Goal: Task Accomplishment & Management: Use online tool/utility

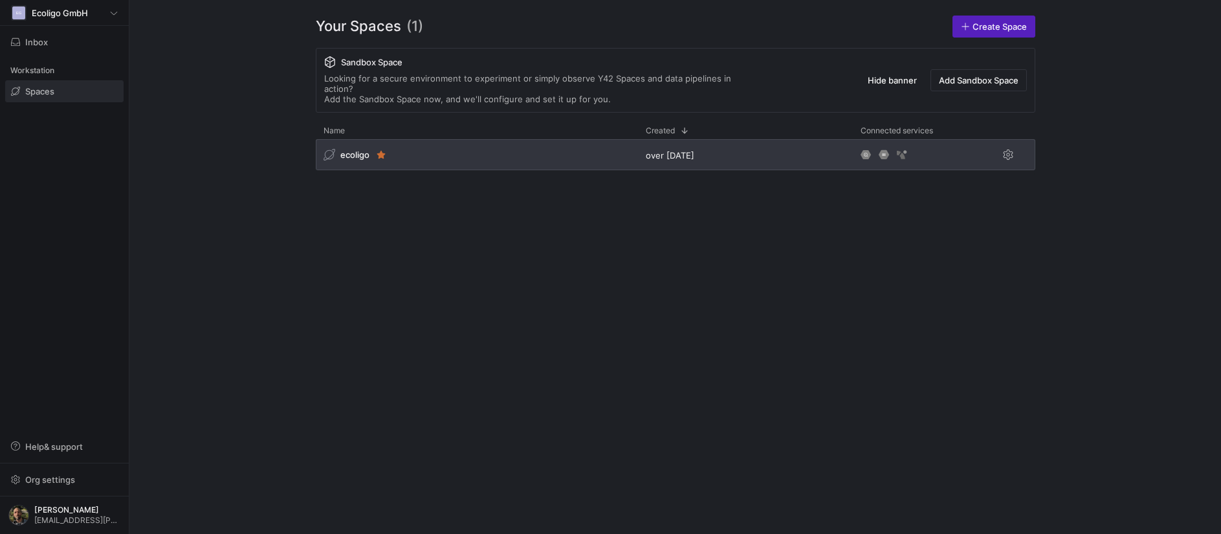
click at [434, 154] on div "ecoligo" at bounding box center [477, 154] width 322 height 31
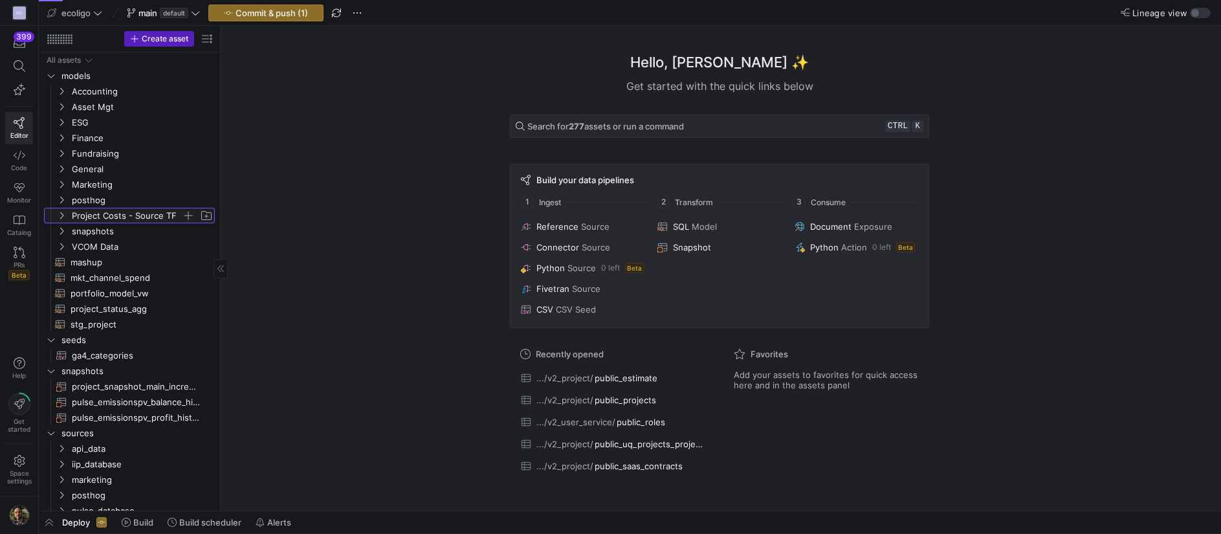
click at [124, 214] on span "Project Costs - Source TF" at bounding box center [127, 215] width 110 height 15
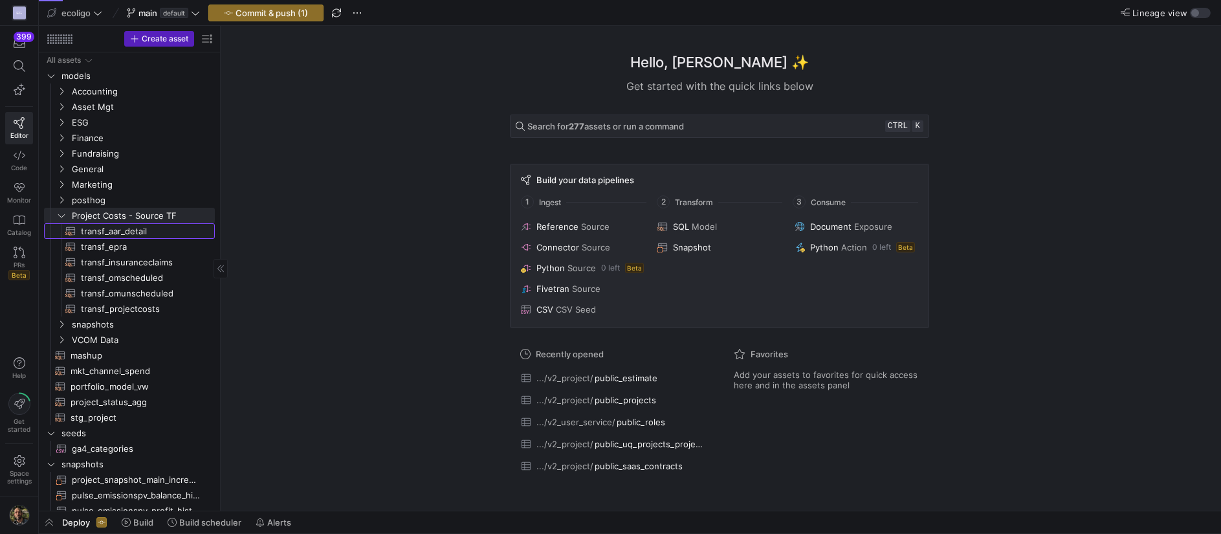
click at [124, 231] on span "transf_aar_detail​​​​​​​​​​" at bounding box center [140, 231] width 119 height 15
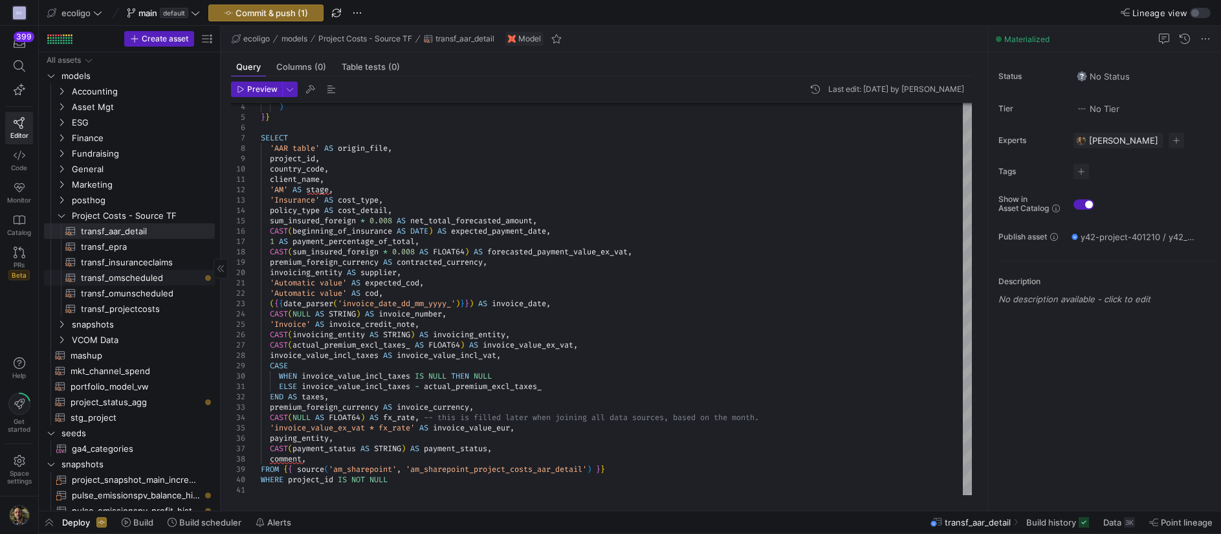
click at [129, 278] on span "transf_omscheduled​​​​​​​​​​" at bounding box center [140, 278] width 119 height 15
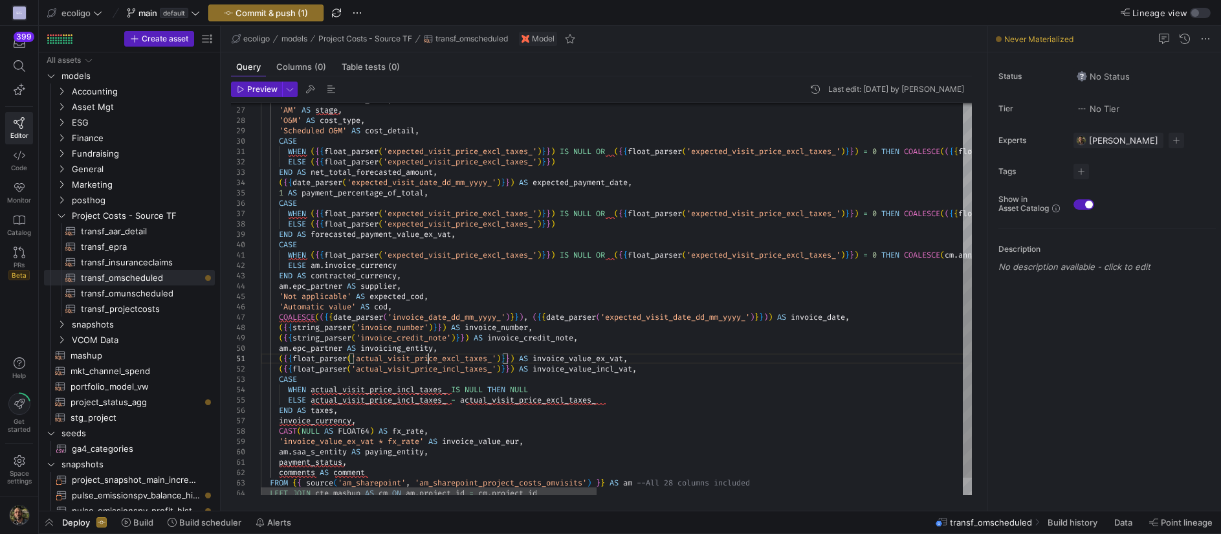
click at [428, 362] on div "am . client AS client_name , 'AM' AS stage , 'O&M' AS cost_type , 'Scheduled O&…" at bounding box center [1004, 176] width 1486 height 702
click at [592, 309] on div "am . client AS client_name , 'AM' AS stage , 'O&M' AS cost_type , 'Scheduled O&…" at bounding box center [1004, 176] width 1486 height 702
click at [471, 316] on div "am . client AS client_name , 'AM' AS stage , 'O&M' AS cost_type , 'Scheduled O&…" at bounding box center [1004, 176] width 1486 height 702
click at [537, 318] on div "am . client AS client_name , 'AM' AS stage , 'O&M' AS cost_type , 'Scheduled O&…" at bounding box center [1004, 176] width 1486 height 702
drag, startPoint x: 789, startPoint y: 318, endPoint x: 538, endPoint y: 316, distance: 250.5
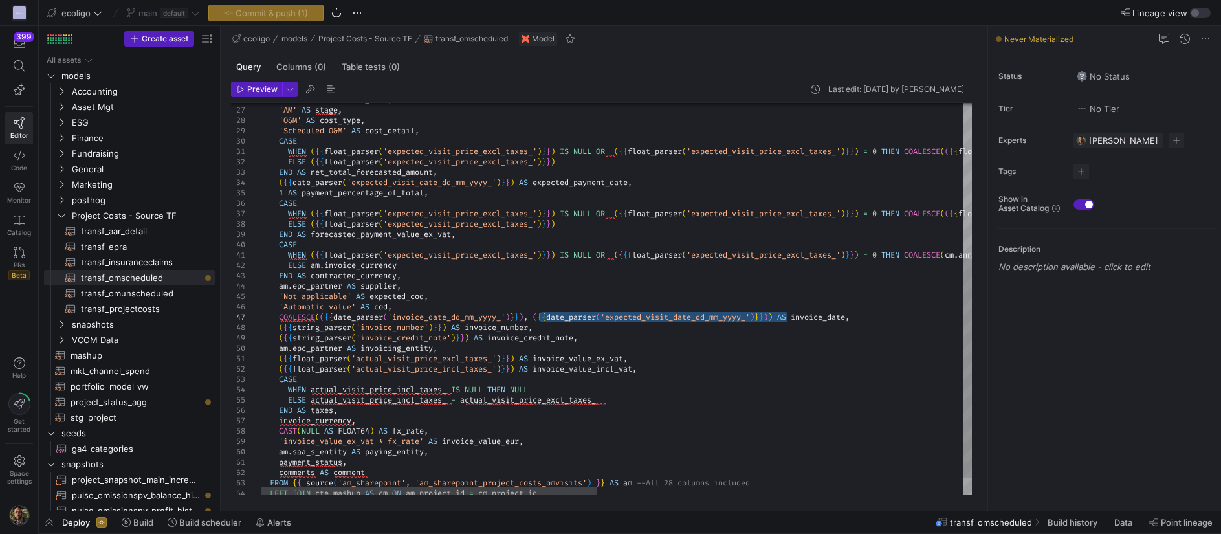
click at [538, 316] on div "am . client AS client_name , 'AM' AS stage , 'O&M' AS cost_type , 'Scheduled O&…" at bounding box center [1004, 176] width 1486 height 702
click at [545, 325] on div "am . client AS client_name , 'AM' AS stage , 'O&M' AS cost_type , 'Scheduled O&…" at bounding box center [1004, 176] width 1486 height 702
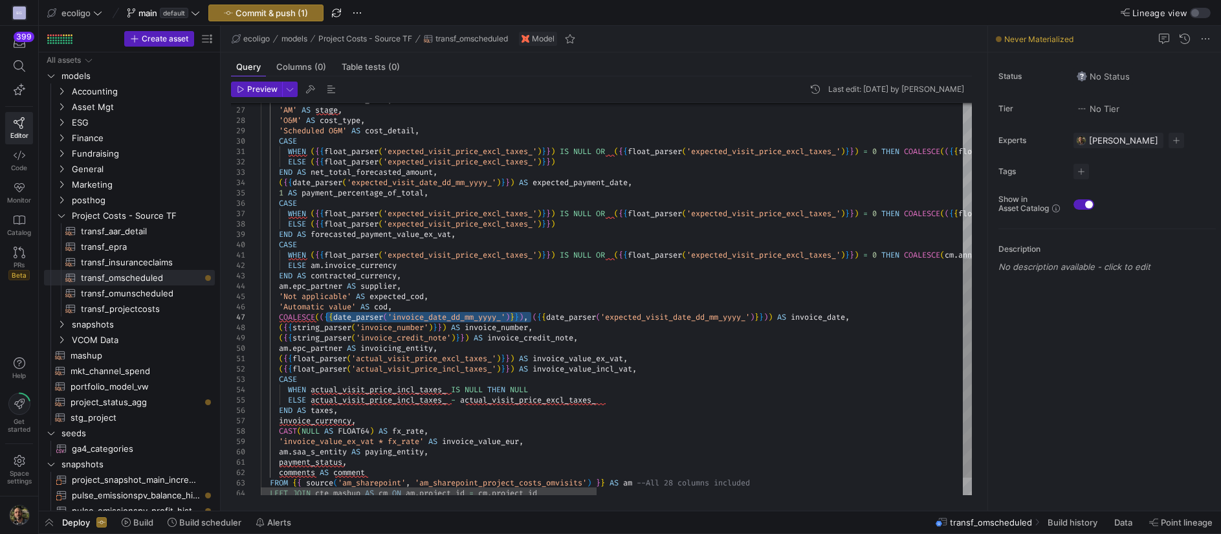
drag, startPoint x: 533, startPoint y: 318, endPoint x: 328, endPoint y: 320, distance: 204.5
click at [328, 320] on div "am . client AS client_name , 'AM' AS stage , 'O&M' AS cost_type , 'Scheduled O&…" at bounding box center [1004, 176] width 1486 height 702
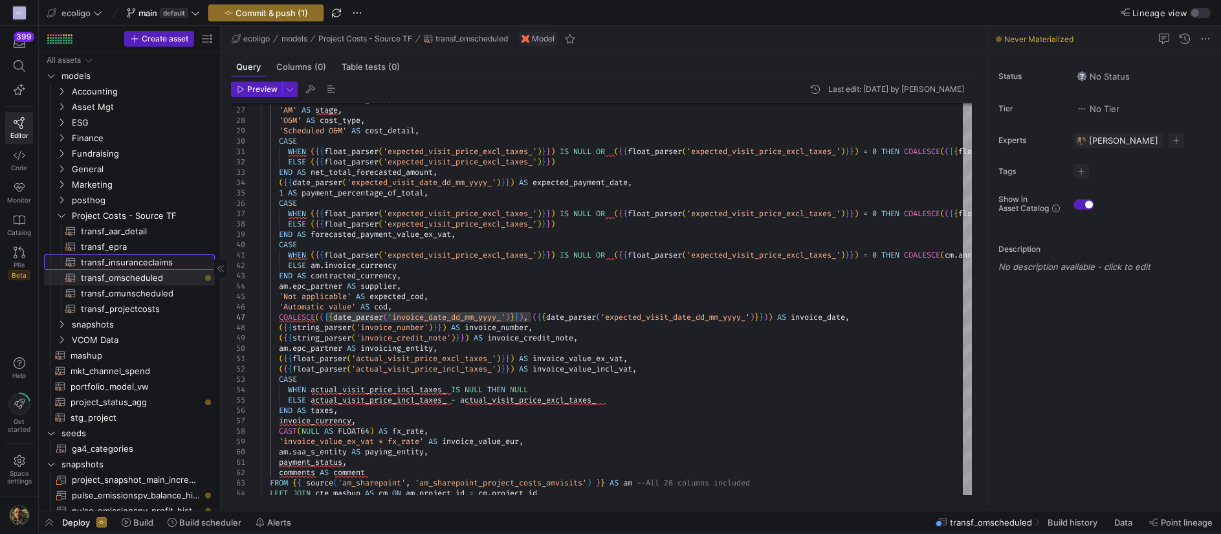
click at [131, 256] on span "transf_insuranceclaims​​​​​​​​​​" at bounding box center [140, 262] width 119 height 15
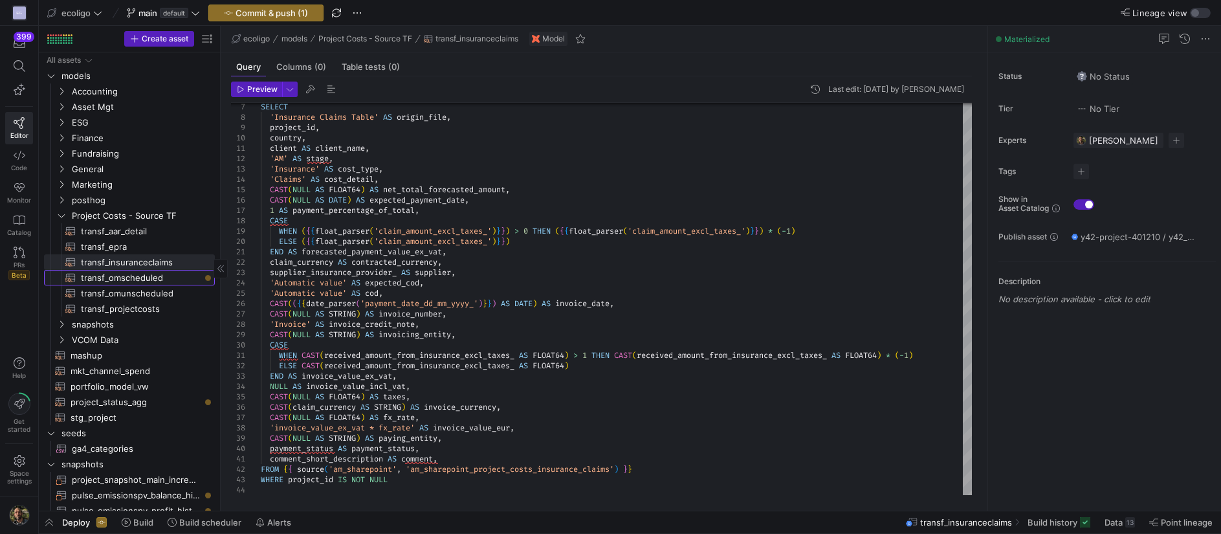
click at [136, 272] on span "transf_omscheduled​​​​​​​​​​" at bounding box center [140, 278] width 119 height 15
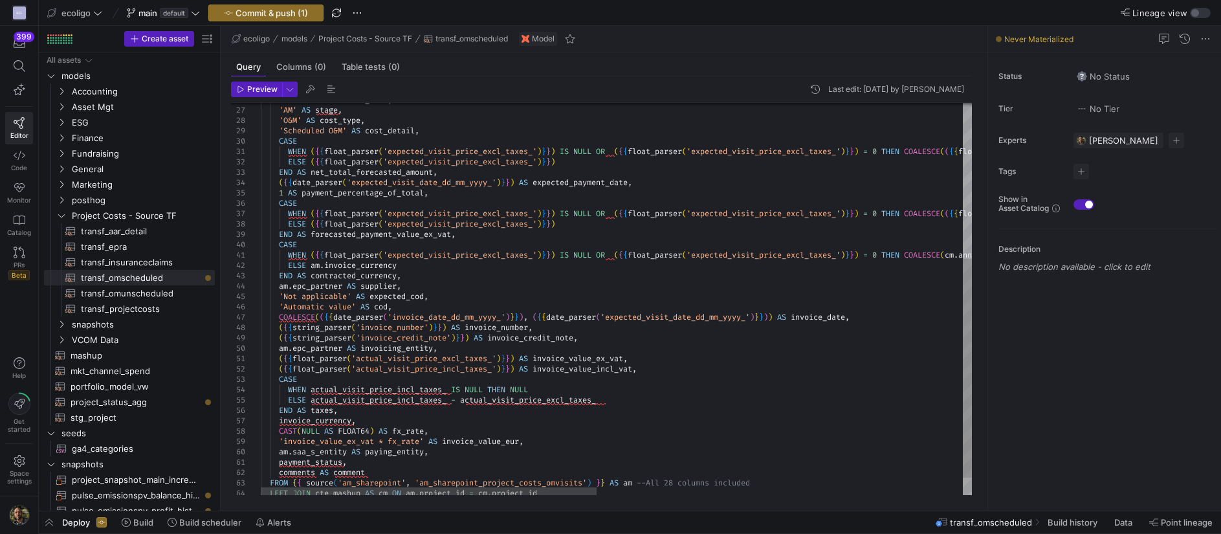
type textarea "_price_foreign_currency, 'USD') -- In case there is no budgeted om currency in …"
click at [472, 334] on div "am . client AS client_name , 'AM' AS stage , 'O&M' AS cost_type , 'Scheduled O&…" at bounding box center [1004, 176] width 1486 height 702
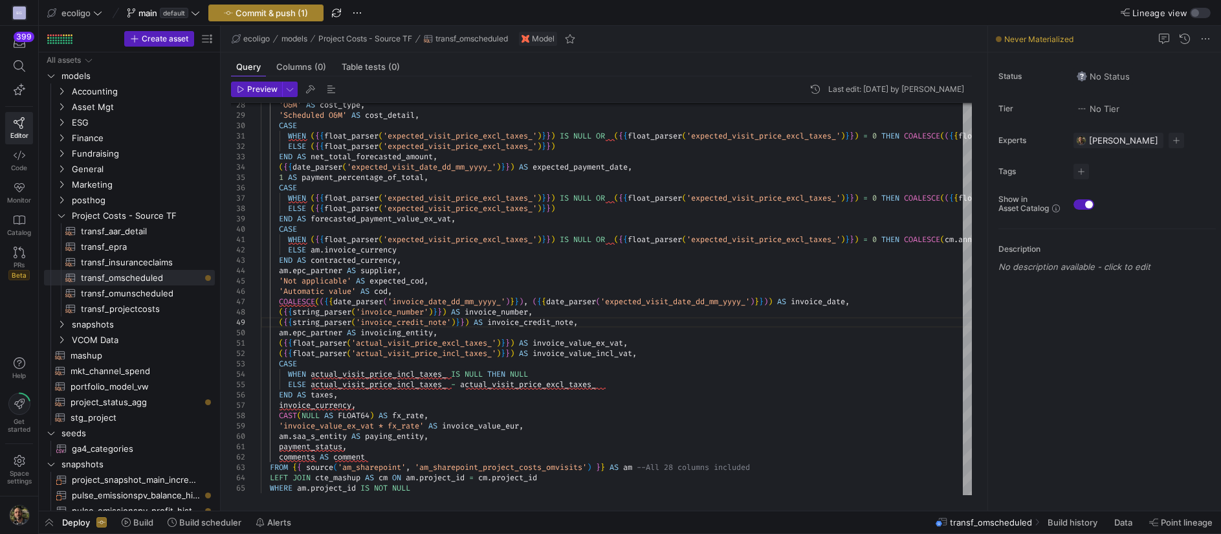
click at [304, 9] on span "Commit & push (1)" at bounding box center [272, 13] width 72 height 10
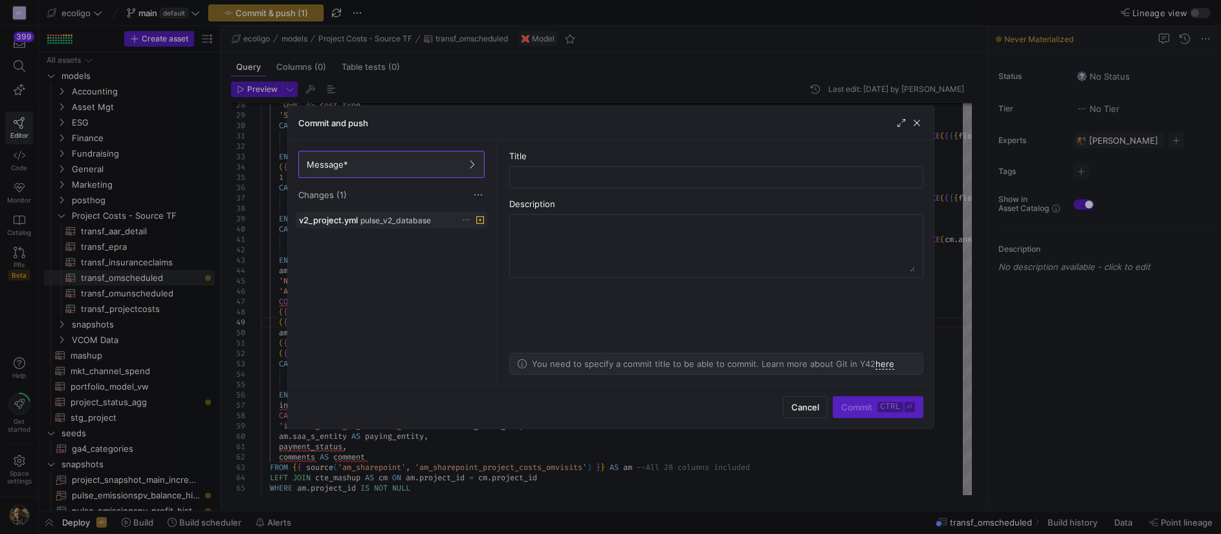
click at [467, 219] on icon at bounding box center [466, 220] width 8 height 8
click at [492, 253] on span "Discard" at bounding box center [486, 257] width 30 height 10
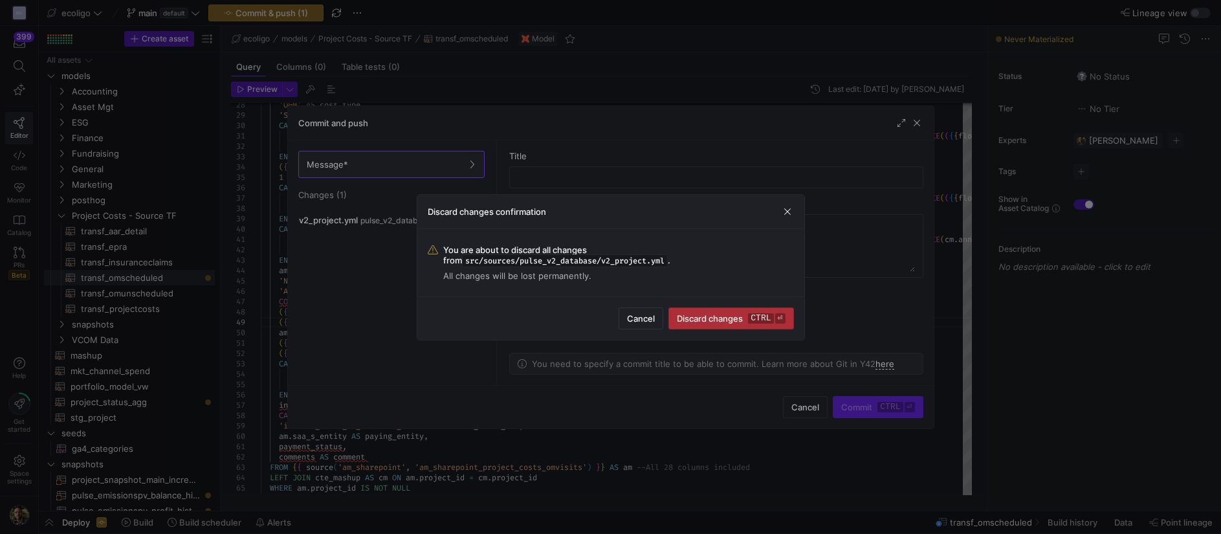
click at [699, 318] on span "Discard changes ctrl ⏎" at bounding box center [731, 318] width 108 height 10
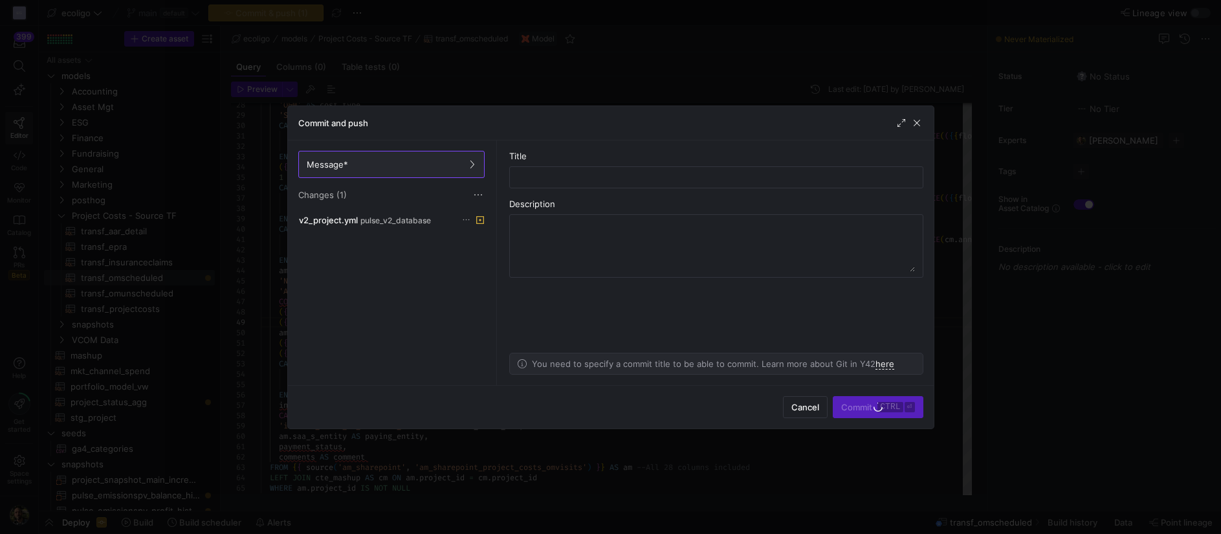
click at [699, 318] on as-split-area "Title Description You need to specify a commit title to be able to commit. Lear…" at bounding box center [716, 262] width 435 height 245
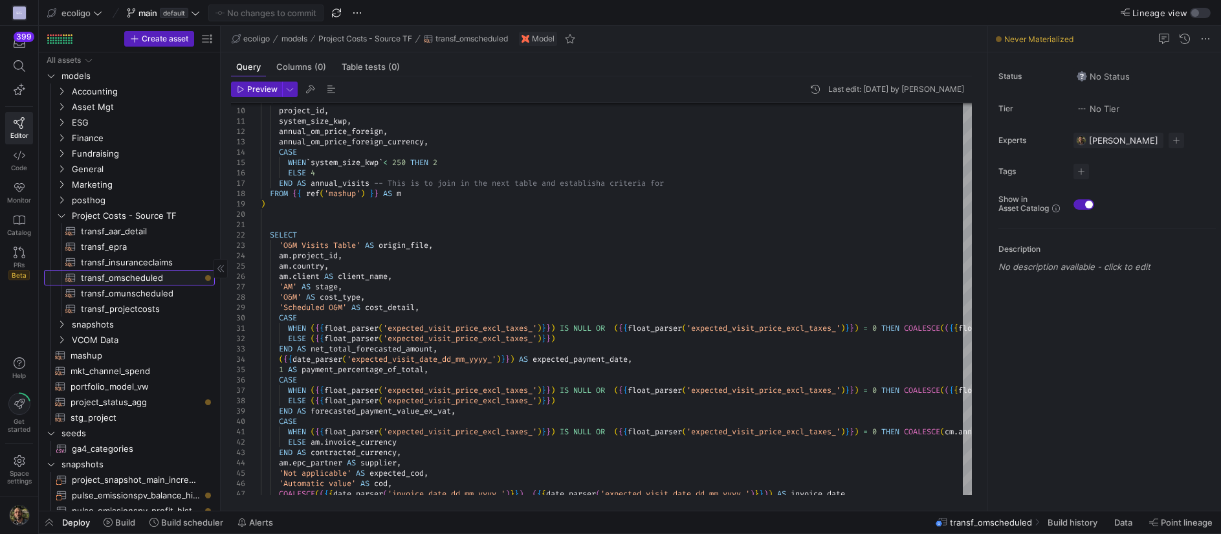
click at [131, 272] on span "transf_omscheduled​​​​​​​​​​" at bounding box center [140, 278] width 119 height 15
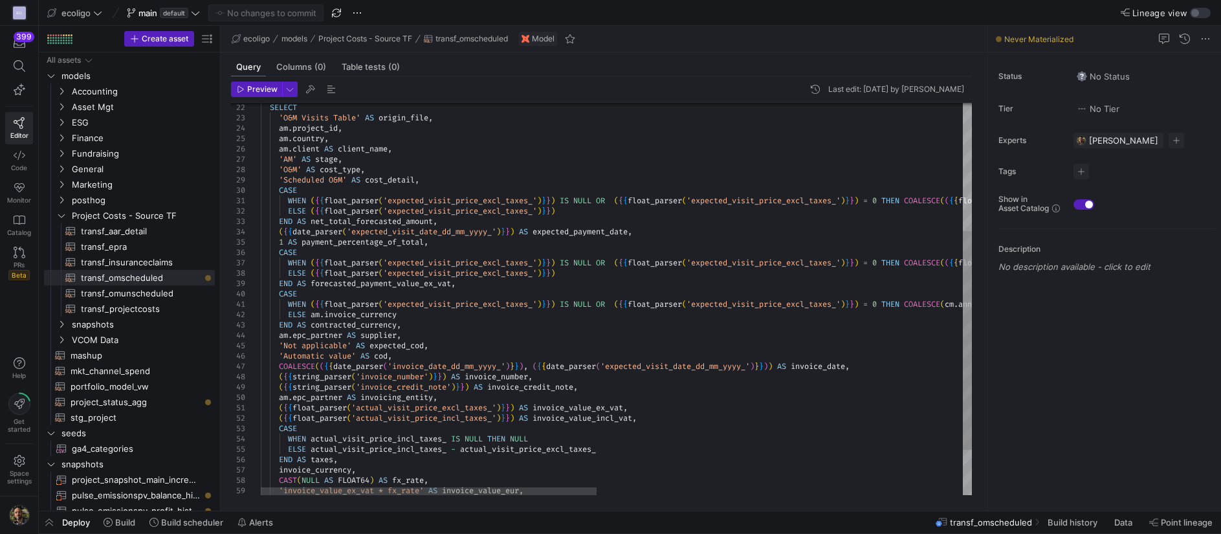
click at [529, 300] on div "'O&M Visits Table' AS origin_file , am . project_id , am . country , am . clien…" at bounding box center [1004, 225] width 1486 height 702
drag, startPoint x: 540, startPoint y: 362, endPoint x: 278, endPoint y: 365, distance: 262.1
click at [278, 365] on div "'O&M Visits Table' AS origin_file , am . project_id , am . country , am . clien…" at bounding box center [1004, 225] width 1486 height 702
click at [528, 362] on div "'O&M Visits Table' AS origin_file , am . project_id , am . country , am . clien…" at bounding box center [1004, 225] width 1486 height 702
click at [547, 366] on div "'O&M Visits Table' AS origin_file , am . project_id , am . country , am . clien…" at bounding box center [1004, 225] width 1486 height 702
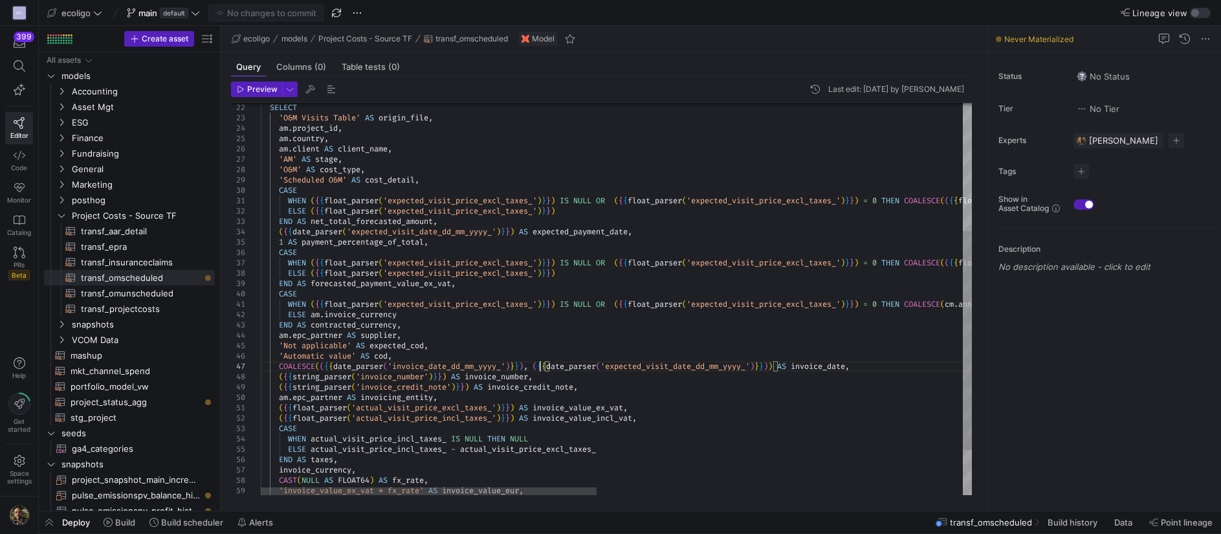
click at [538, 366] on div "'O&M Visits Table' AS origin_file , am . project_id , am . country , am . clien…" at bounding box center [1004, 225] width 1486 height 702
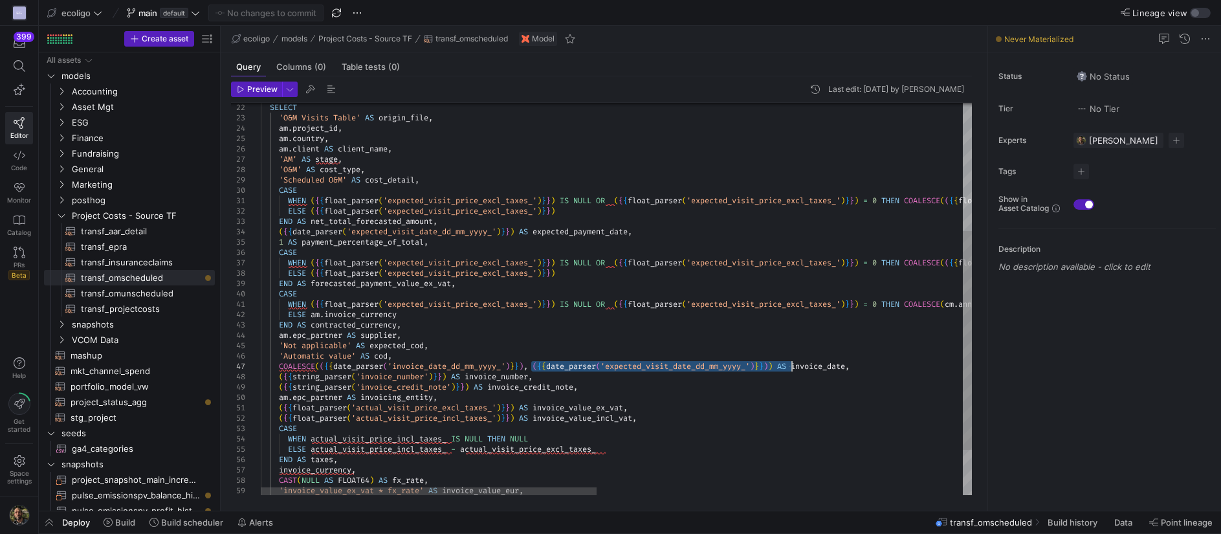
drag, startPoint x: 531, startPoint y: 366, endPoint x: 792, endPoint y: 364, distance: 261.5
click at [792, 364] on div "'O&M Visits Table' AS origin_file , am . project_id , am . country , am . clien…" at bounding box center [1004, 225] width 1486 height 702
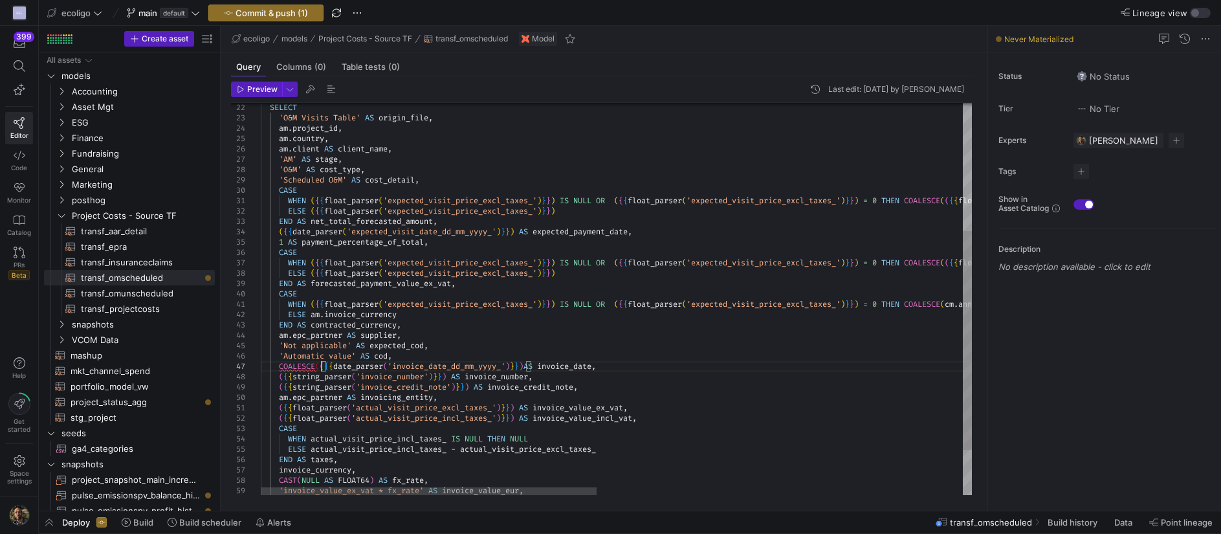
click at [320, 361] on div "'O&M Visits Table' AS origin_file , am . project_id , am . country , am . clien…" at bounding box center [1004, 225] width 1486 height 702
type textarea "WHEN ({{float_parser('expected_visit_price_excl_taxes_')}}) IS NULL OR ({{float…"
click at [280, 11] on span "Commit & push (1)" at bounding box center [272, 13] width 72 height 10
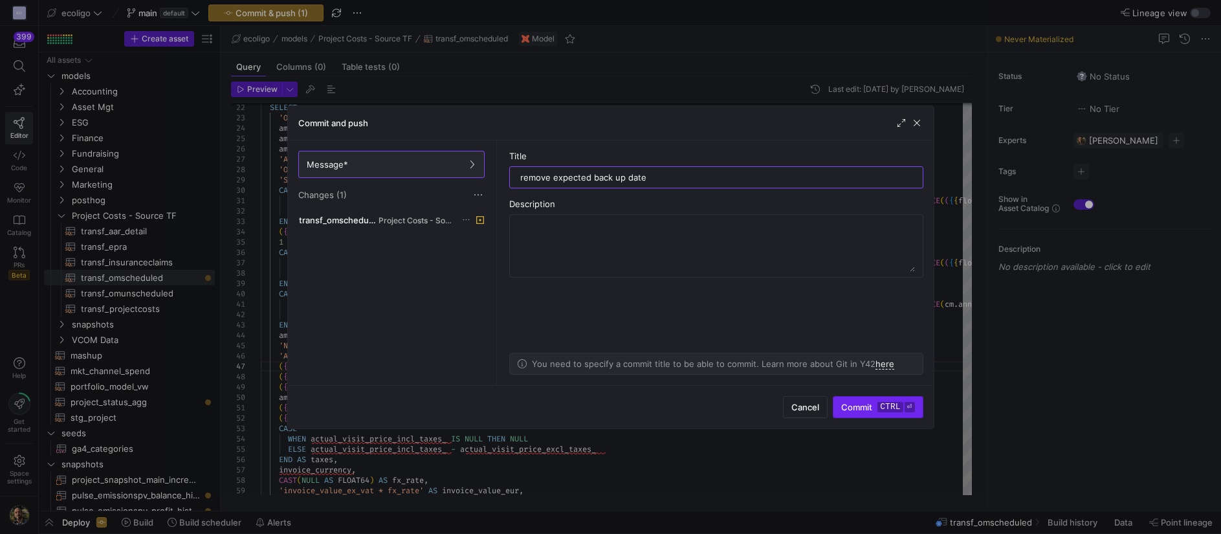
type input "remove expected back up date"
click at [863, 408] on span "Commit ctrl ⏎" at bounding box center [877, 407] width 73 height 10
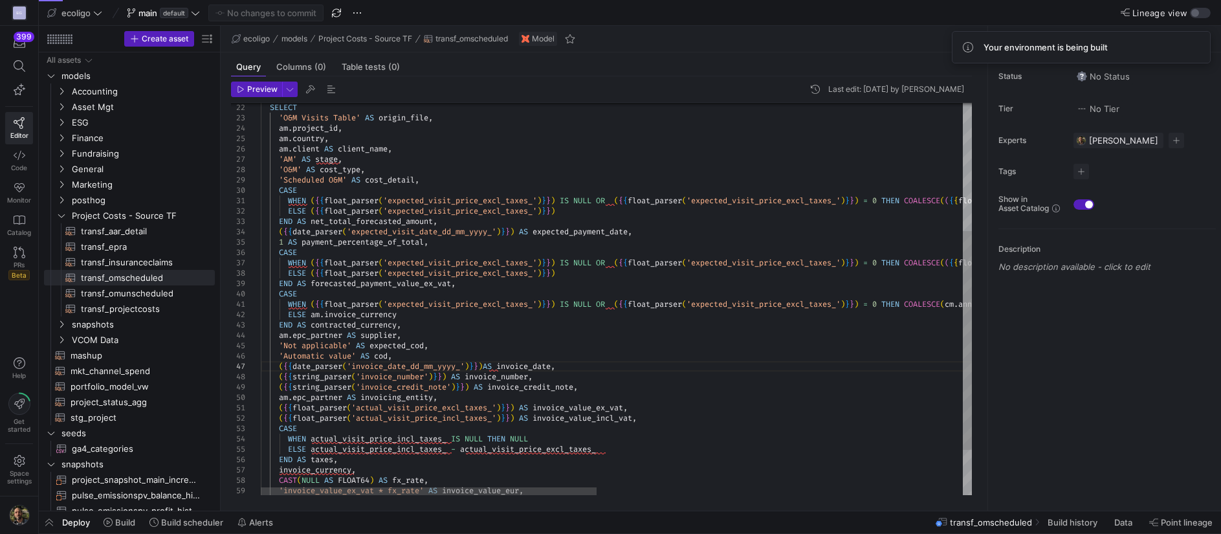
scroll to position [0, 19]
click at [386, 283] on div "'O&M Visits Table' AS origin_file , am . project_id , am . country , am . clien…" at bounding box center [1004, 225] width 1486 height 702
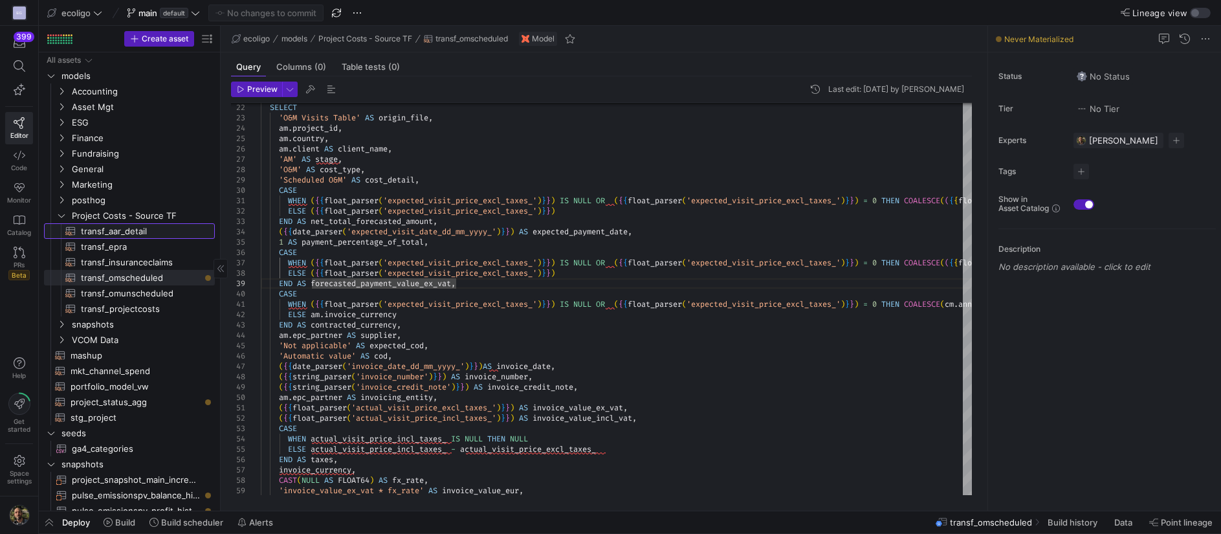
click at [116, 227] on span "transf_aar_detail​​​​​​​​​​" at bounding box center [140, 231] width 119 height 15
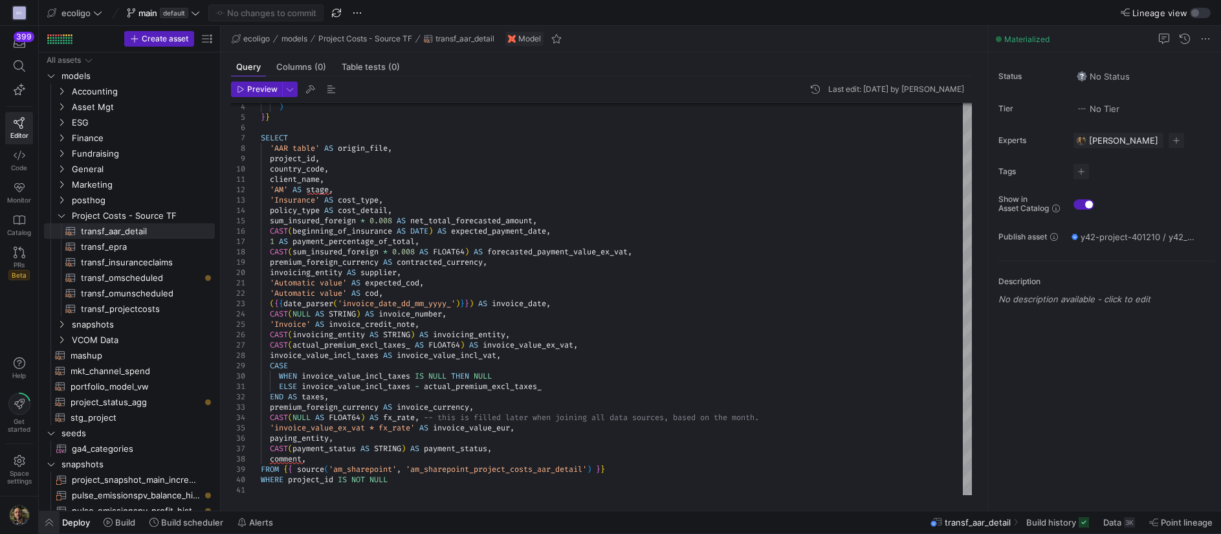
click at [49, 520] on span "button" at bounding box center [49, 522] width 21 height 22
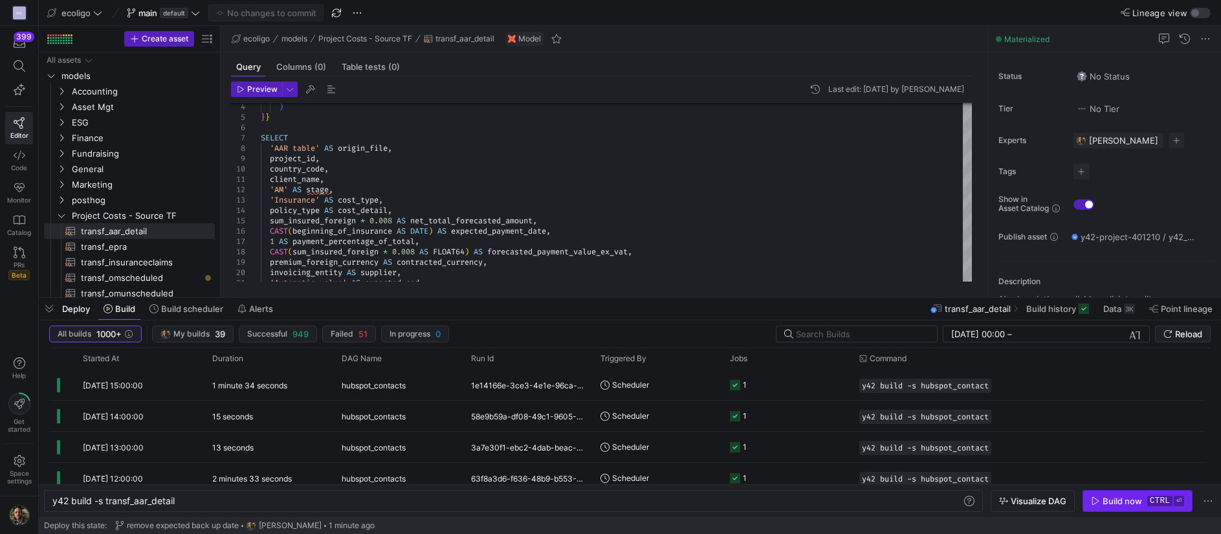
click at [1115, 494] on span "button" at bounding box center [1137, 501] width 109 height 21
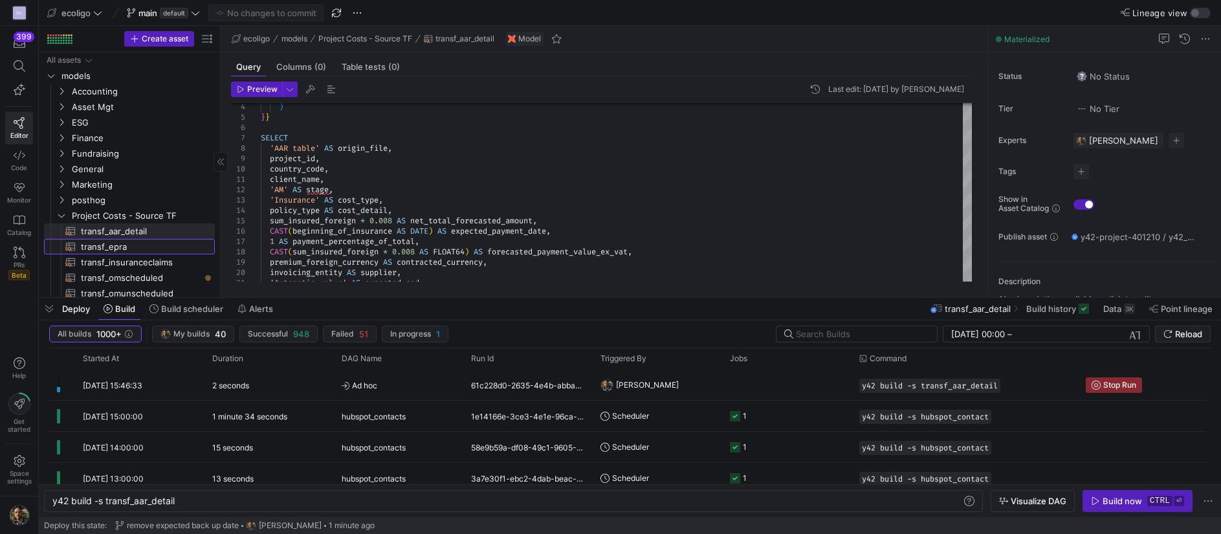
click at [136, 243] on span "transf_epra​​​​​​​​​​" at bounding box center [140, 246] width 119 height 15
type textarea "{{ config( materialized='table', schema = 'schema_projectcosts' ) }} SELECT 'EP…"
type textarea "y42 build -s transf_epra"
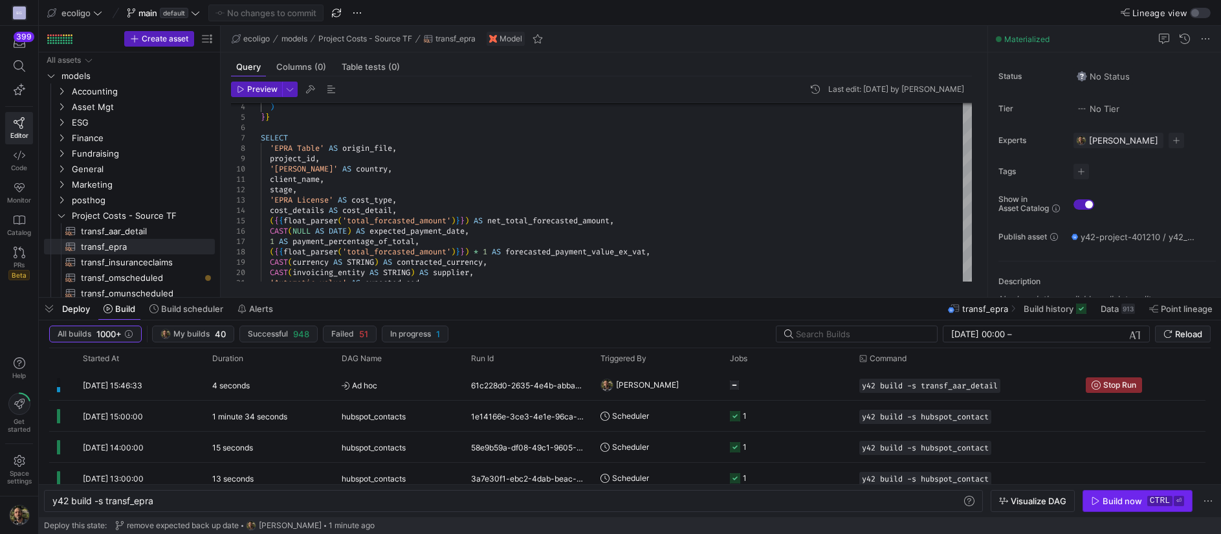
click at [1118, 499] on div "Build now" at bounding box center [1122, 501] width 39 height 10
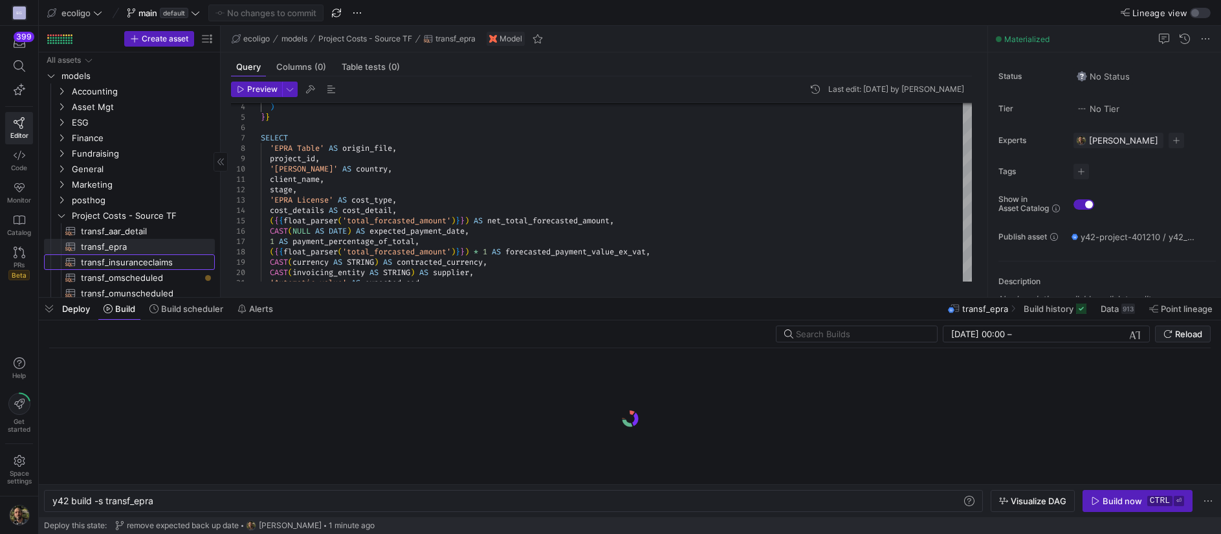
click at [136, 261] on span "transf_insuranceclaims​​​​​​​​​​" at bounding box center [140, 262] width 119 height 15
type textarea "{{ config( materialized='table', schema = 'schema_projectcosts' ) }} SELECT 'In…"
type textarea "y42 build -s transf_insuranceclaims"
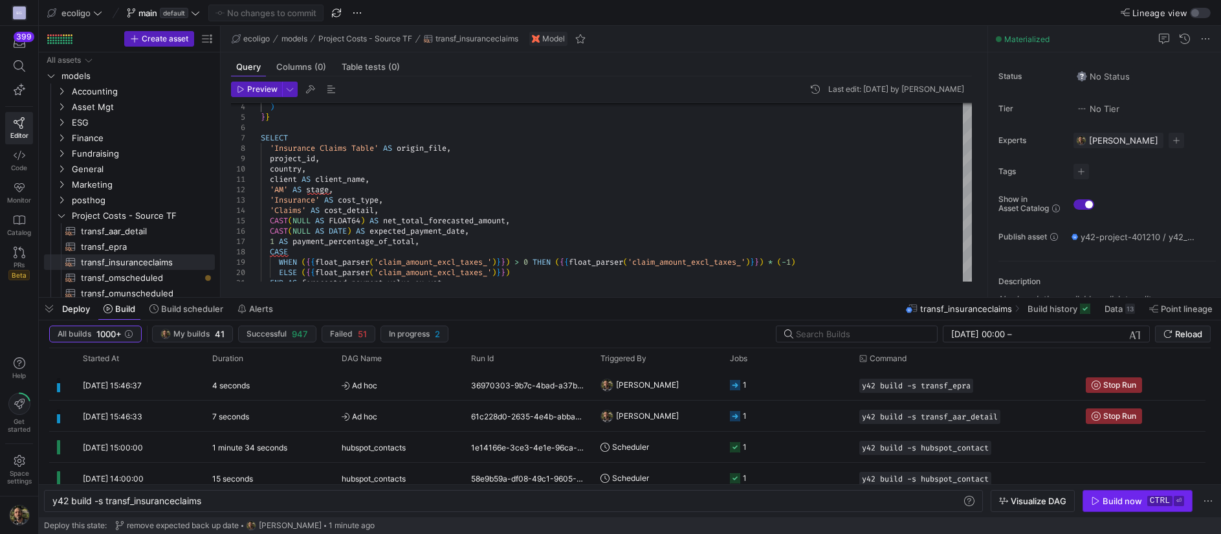
click at [1122, 500] on div "Build now" at bounding box center [1122, 501] width 39 height 10
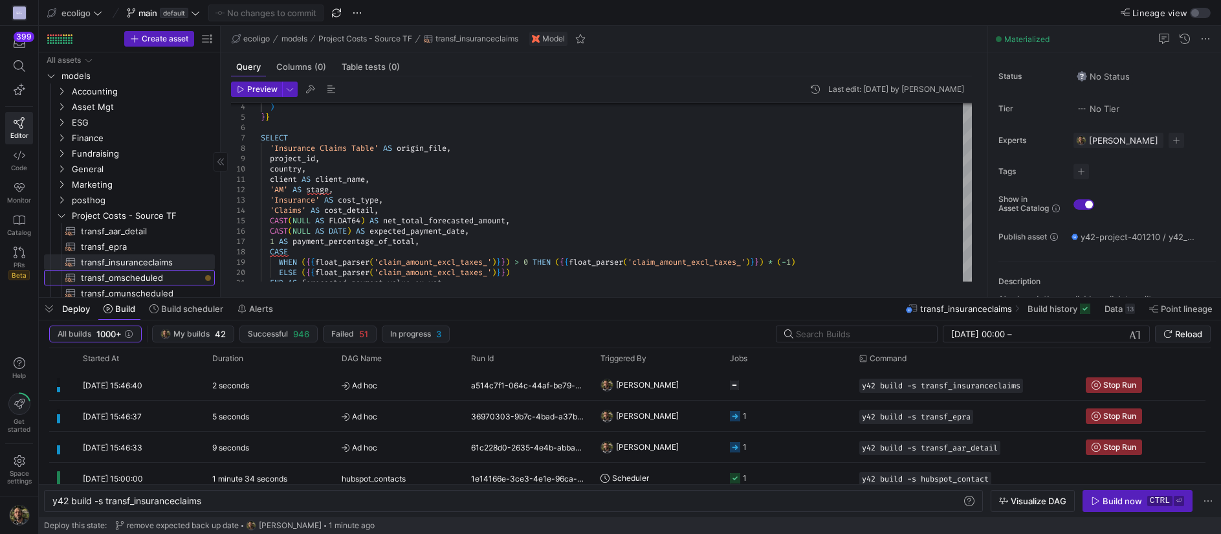
click at [103, 274] on span "transf_omscheduled​​​​​​​​​​" at bounding box center [140, 278] width 119 height 15
type textarea "{{ config( materialized='table', schema = 'schema_projectcosts' ) }} WITH cte_m…"
type textarea "y42 build -s transf_omscheduled"
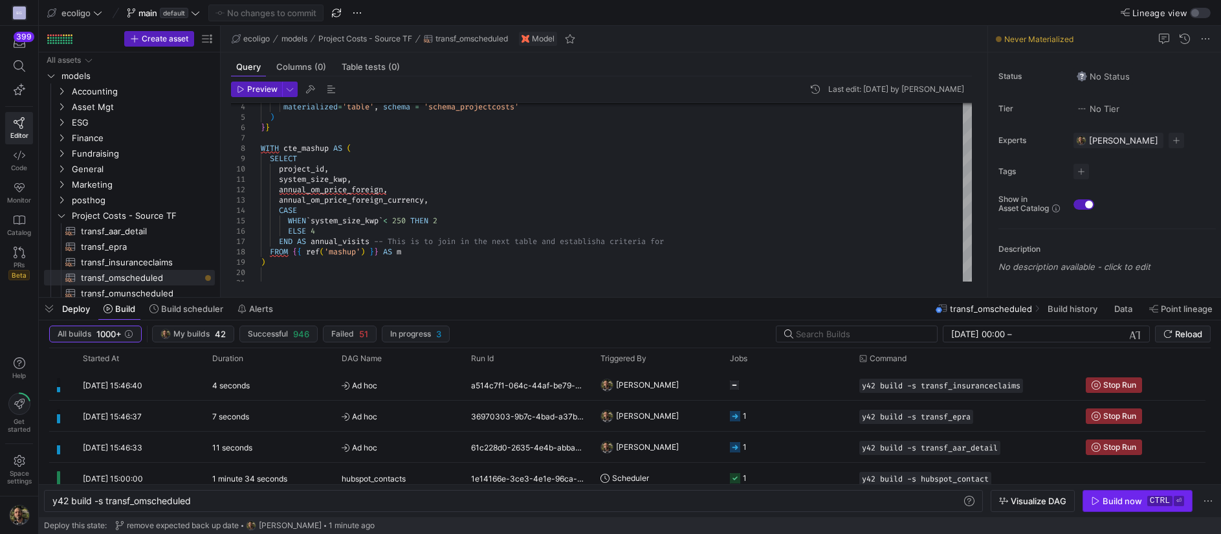
click at [1118, 502] on div "Build now" at bounding box center [1122, 501] width 39 height 10
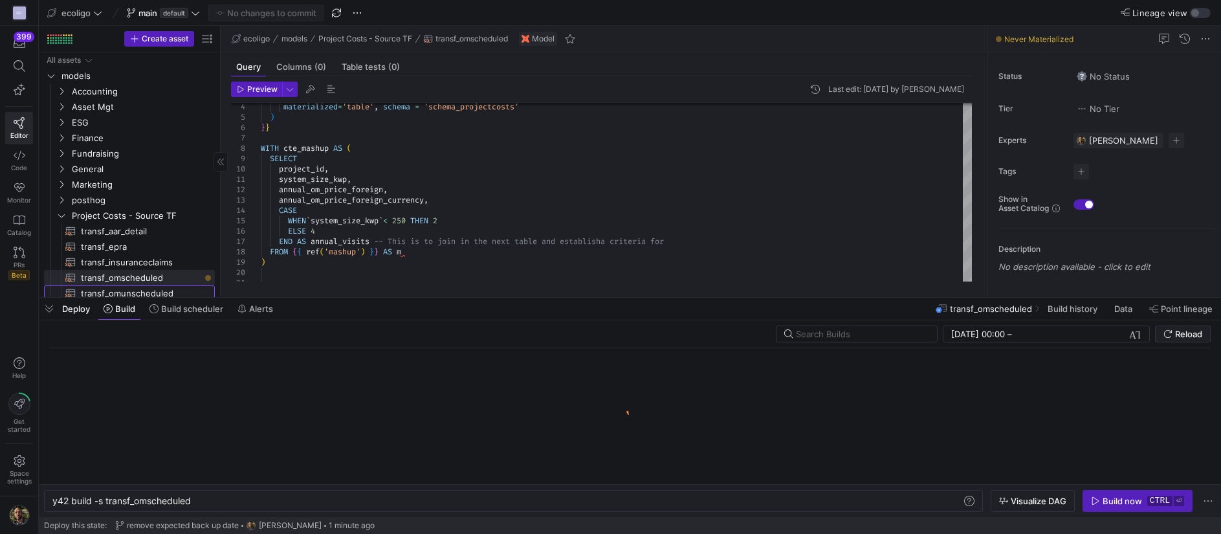
click at [143, 291] on span "transf_omunscheduled​​​​​​​​​​" at bounding box center [140, 293] width 119 height 15
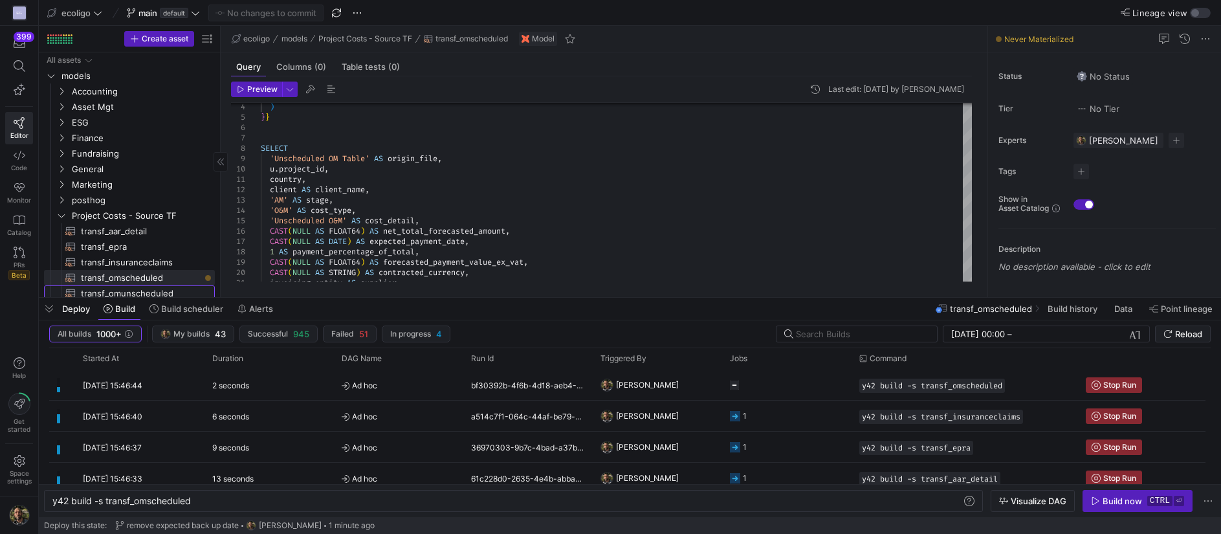
type textarea "{{ config( materialized='table', schema = 'schema_projectcosts' ) }} SELECT 'Un…"
type textarea "y42 build -s transf_omunscheduled"
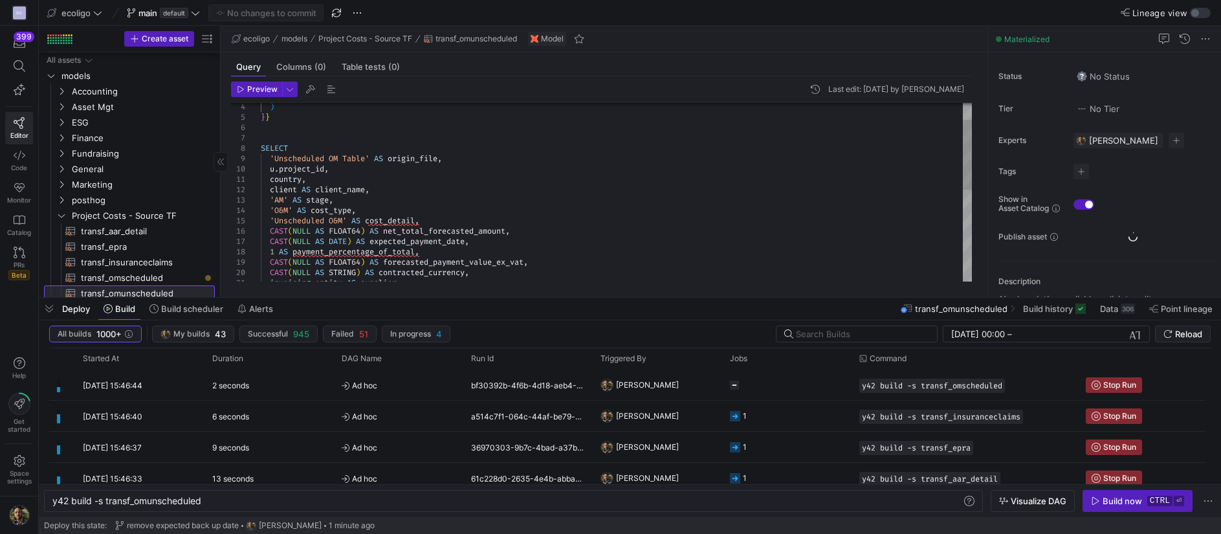
scroll to position [4, 0]
click at [1113, 501] on div "Build now" at bounding box center [1122, 501] width 39 height 10
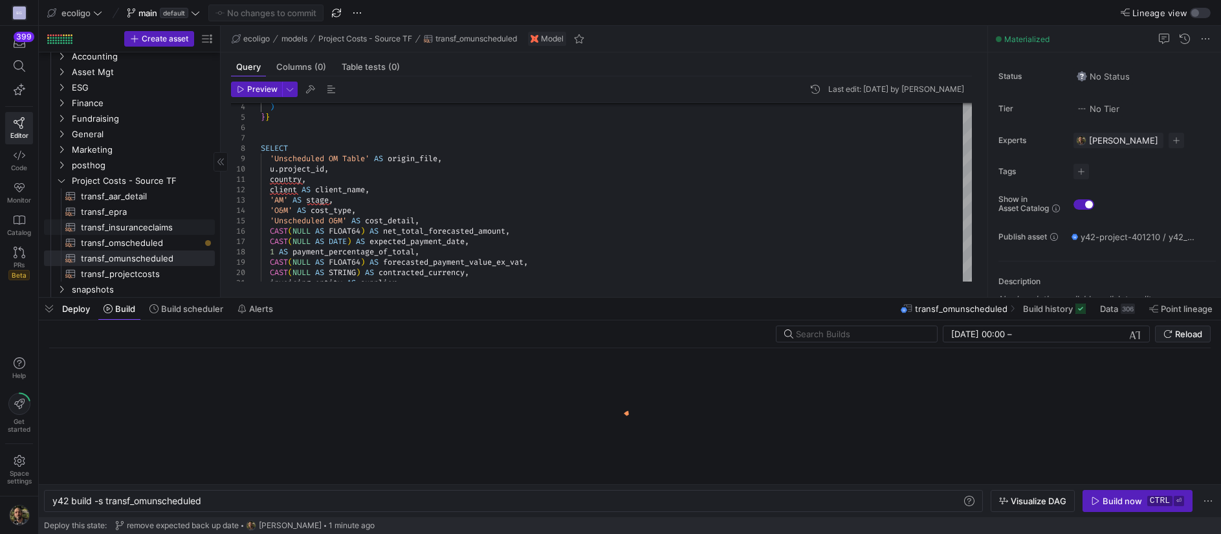
scroll to position [41, 0]
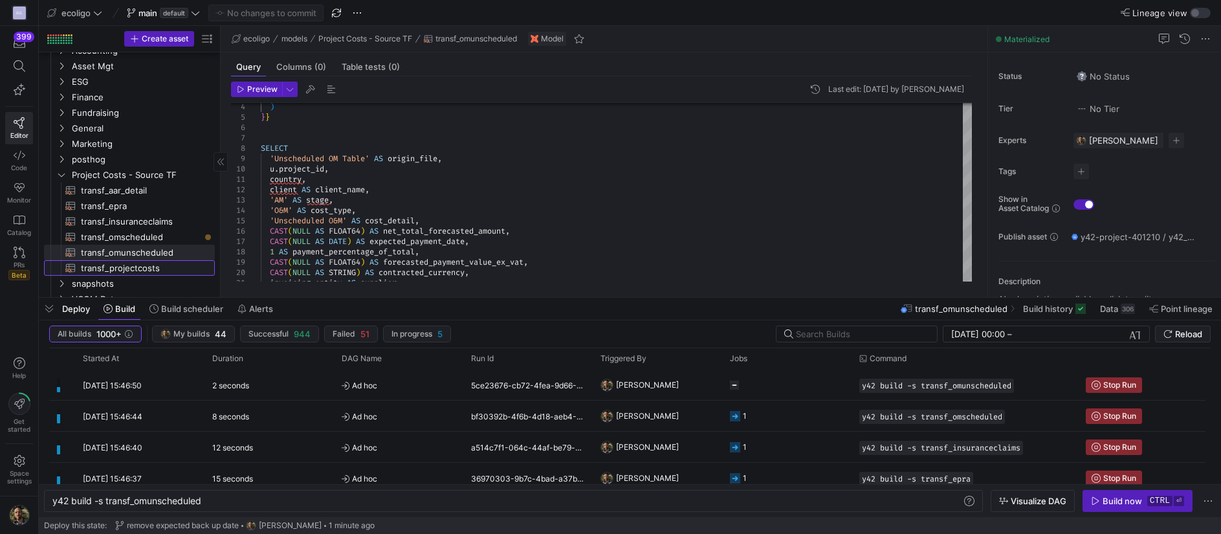
click at [113, 273] on span "transf_projectcosts​​​​​​​​​​" at bounding box center [140, 268] width 119 height 15
type textarea "{{ config( materialized='table', schema = 'schema_projectcosts' ) }} SELECT 'Pr…"
type textarea "y42 build -s transf_projectcosts"
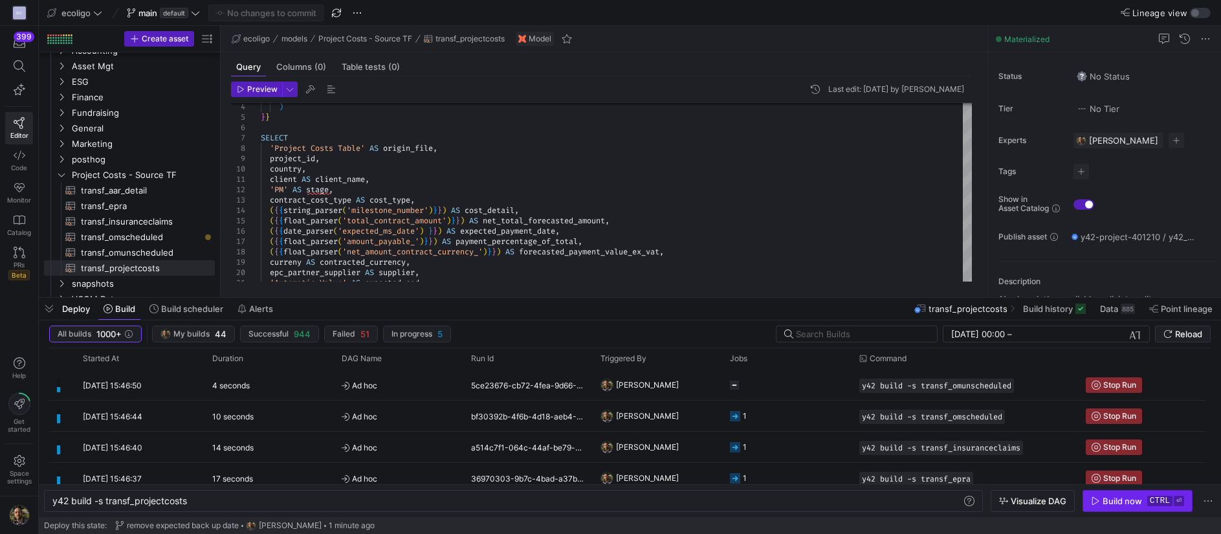
click at [1113, 502] on div "Build now" at bounding box center [1122, 501] width 39 height 10
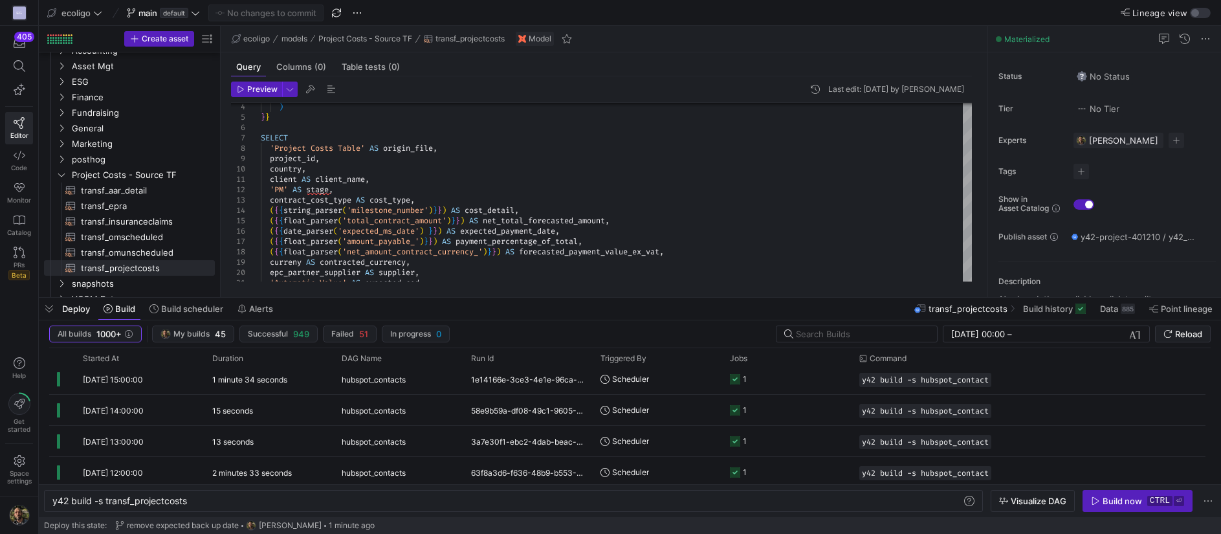
scroll to position [214, 0]
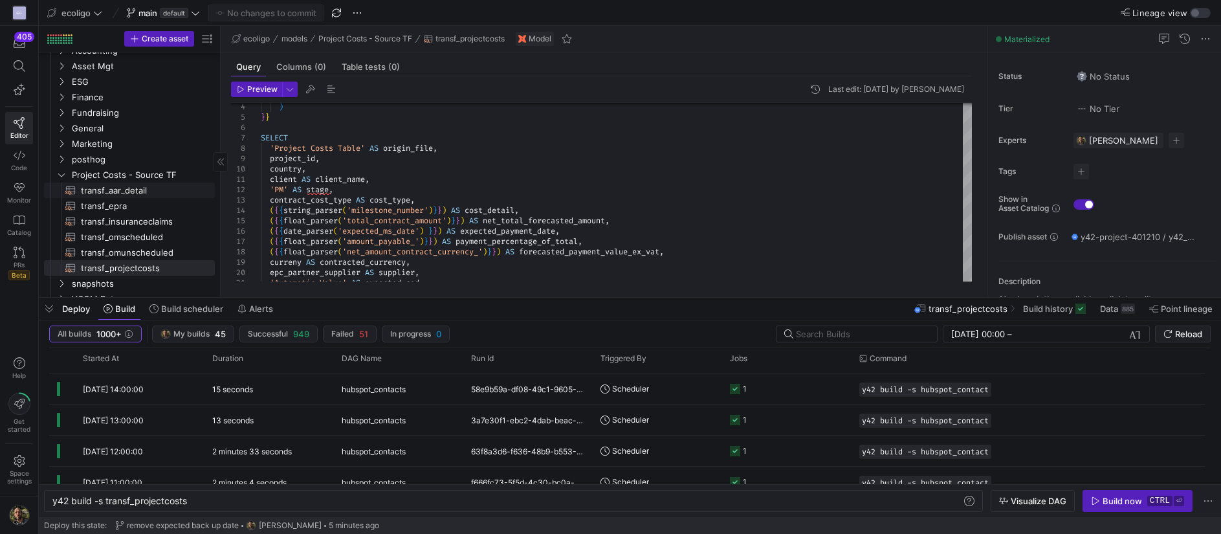
click at [113, 190] on span "transf_aar_detail​​​​​​​​​​" at bounding box center [140, 190] width 119 height 15
type textarea "{{ config( materialized='table', schema = 'schema_projectcosts' ) }} SELECT 'AA…"
type textarea "y42 build -s transf_aar_detail"
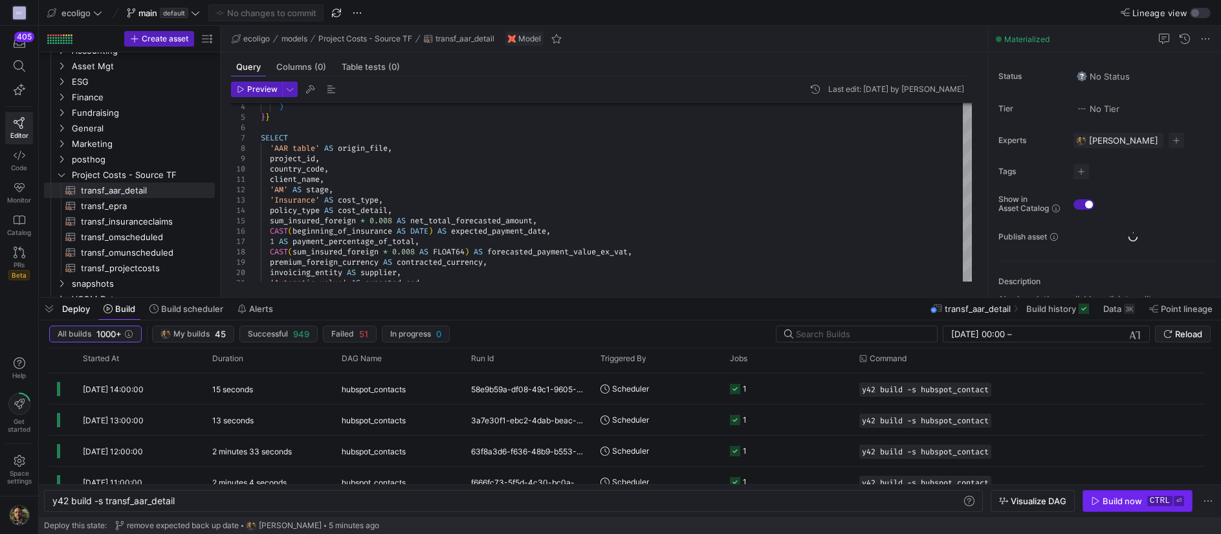
click at [1118, 500] on div "Build now" at bounding box center [1122, 501] width 39 height 10
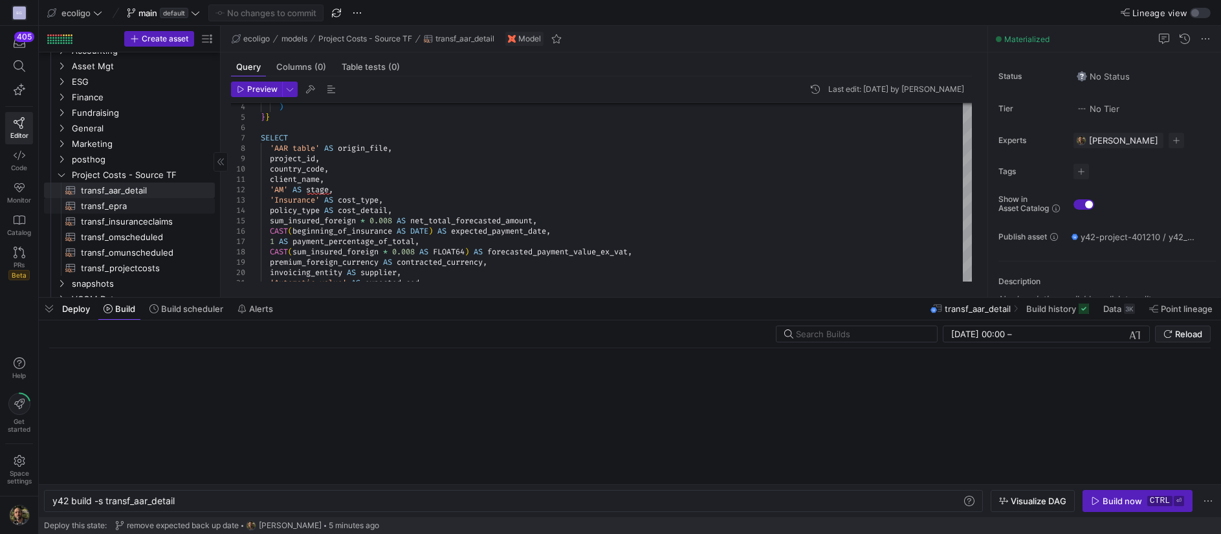
click at [138, 203] on span "transf_epra​​​​​​​​​​" at bounding box center [140, 206] width 119 height 15
type textarea "{{ config( materialized='table', schema = 'schema_projectcosts' ) }} SELECT 'EP…"
type textarea "y42 build -s transf_epra"
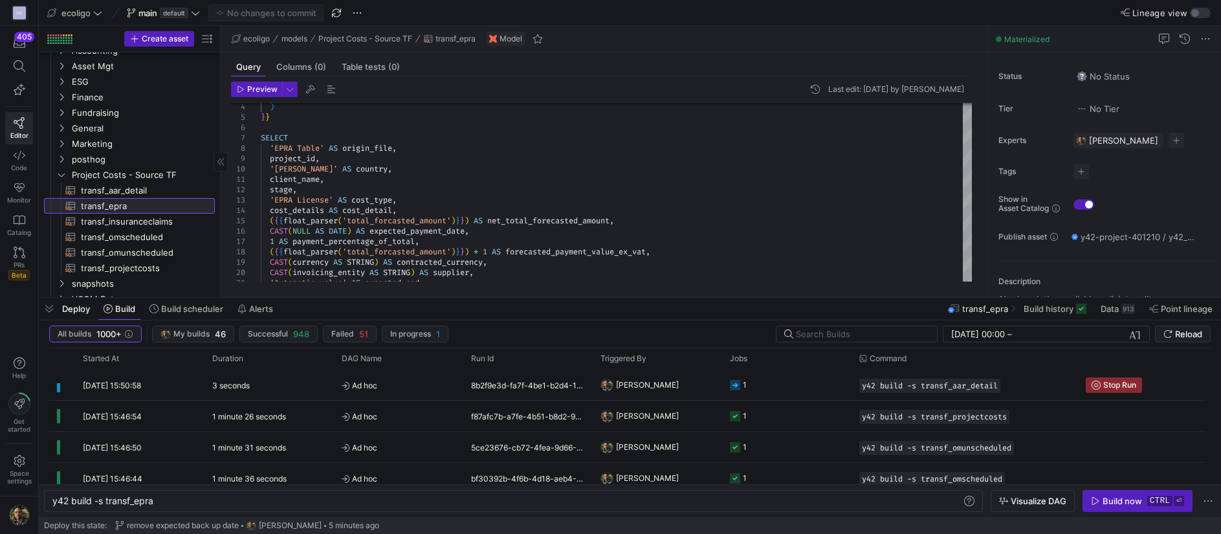
click at [113, 204] on span "transf_epra​​​​​​​​​​" at bounding box center [140, 206] width 119 height 15
click at [1129, 502] on div "Build now" at bounding box center [1122, 501] width 39 height 10
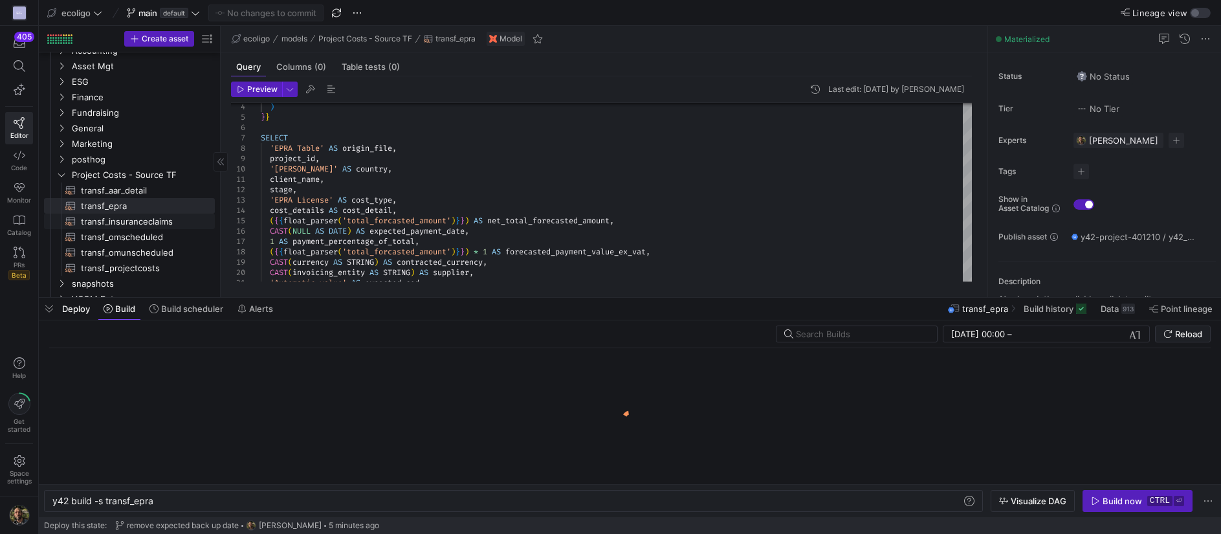
click at [105, 217] on span "transf_insuranceclaims​​​​​​​​​​" at bounding box center [140, 221] width 119 height 15
type textarea "{{ config( materialized='table', schema = 'schema_projectcosts' ) }} SELECT 'In…"
type textarea "y42 build -s transf_insuranceclaims"
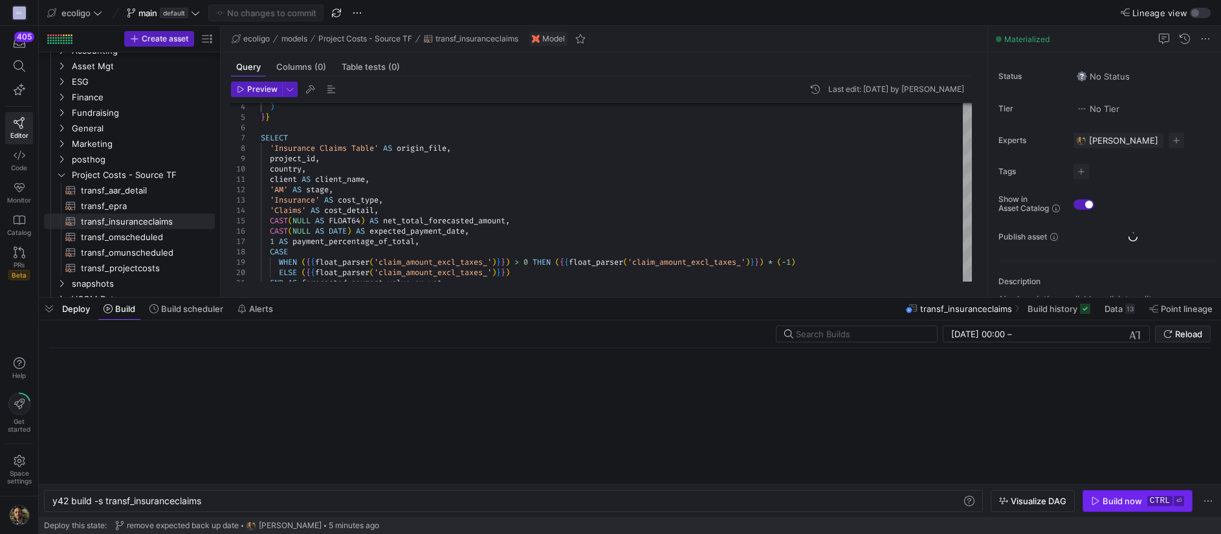
click at [1116, 504] on div "Build now" at bounding box center [1122, 501] width 39 height 10
click at [129, 234] on span "transf_omscheduled​​​​​​​​​​" at bounding box center [140, 237] width 119 height 15
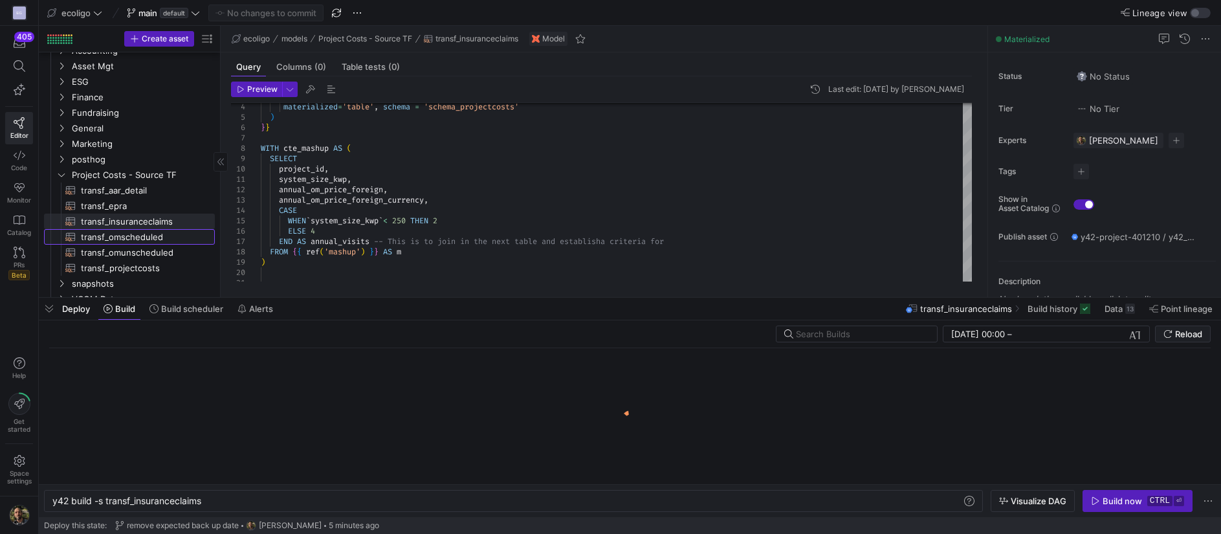
type textarea "{{ config( materialized='table', schema = 'schema_projectcosts' ) }} WITH cte_m…"
type textarea "y42 build -s transf_omscheduled"
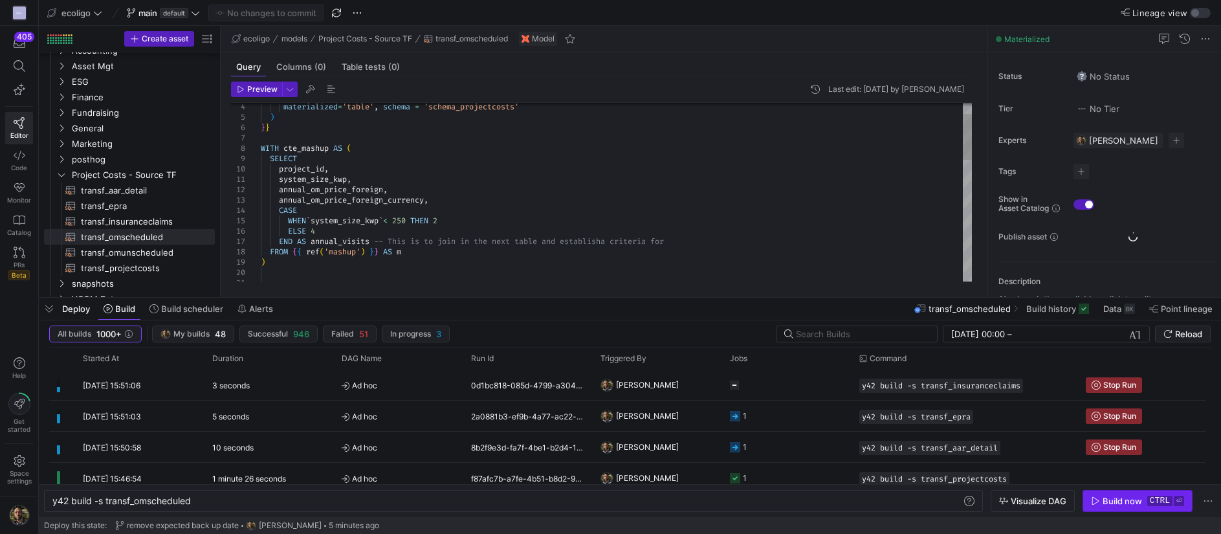
click at [1105, 502] on div "Build now" at bounding box center [1122, 501] width 39 height 10
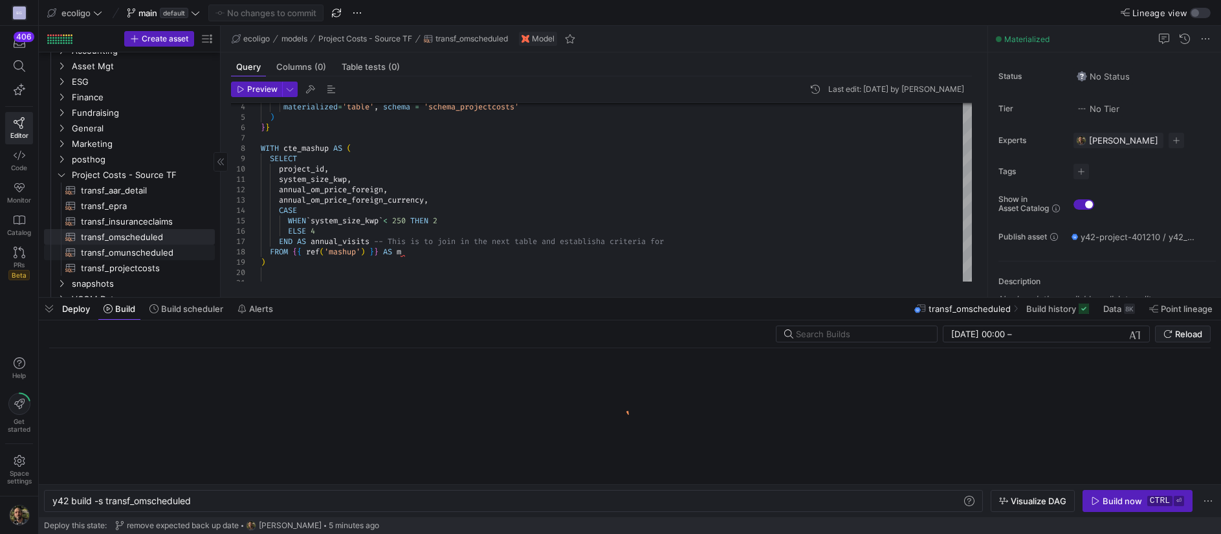
click at [153, 252] on span "transf_omunscheduled​​​​​​​​​​" at bounding box center [140, 252] width 119 height 15
type textarea "{{ config( materialized='table', schema = 'schema_projectcosts' ) }} SELECT 'Un…"
type textarea "y42 build -s transf_omunscheduled"
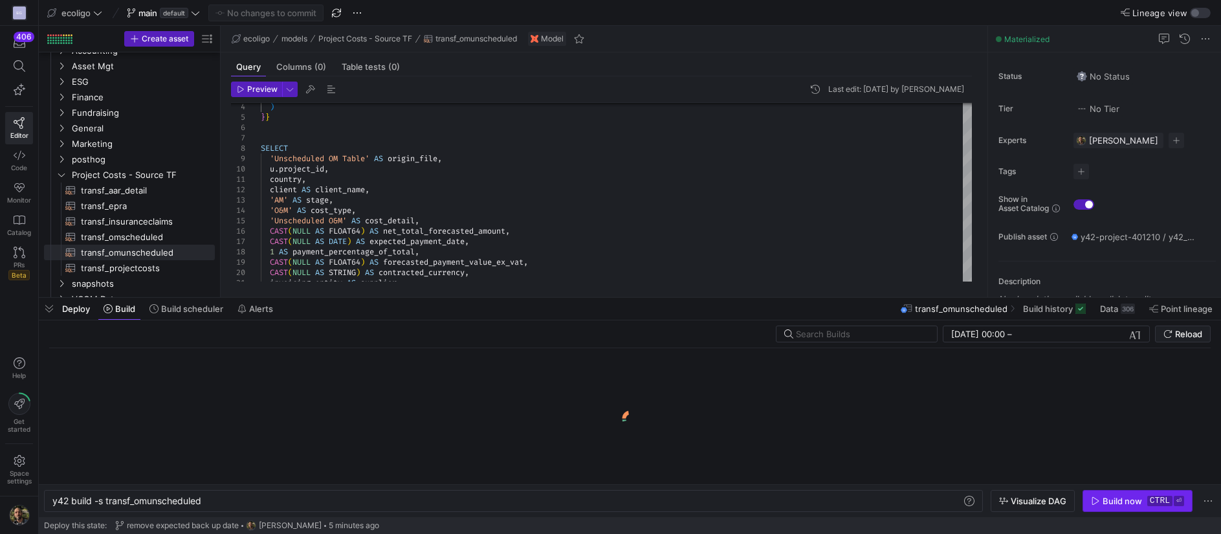
click at [1109, 501] on div "Build now" at bounding box center [1122, 501] width 39 height 10
click at [133, 265] on span "transf_projectcosts​​​​​​​​​​" at bounding box center [140, 268] width 119 height 15
type textarea "{{ config( materialized='table', schema = 'schema_projectcosts' ) }} SELECT 'Pr…"
type textarea "y42 build -s transf_projectcosts"
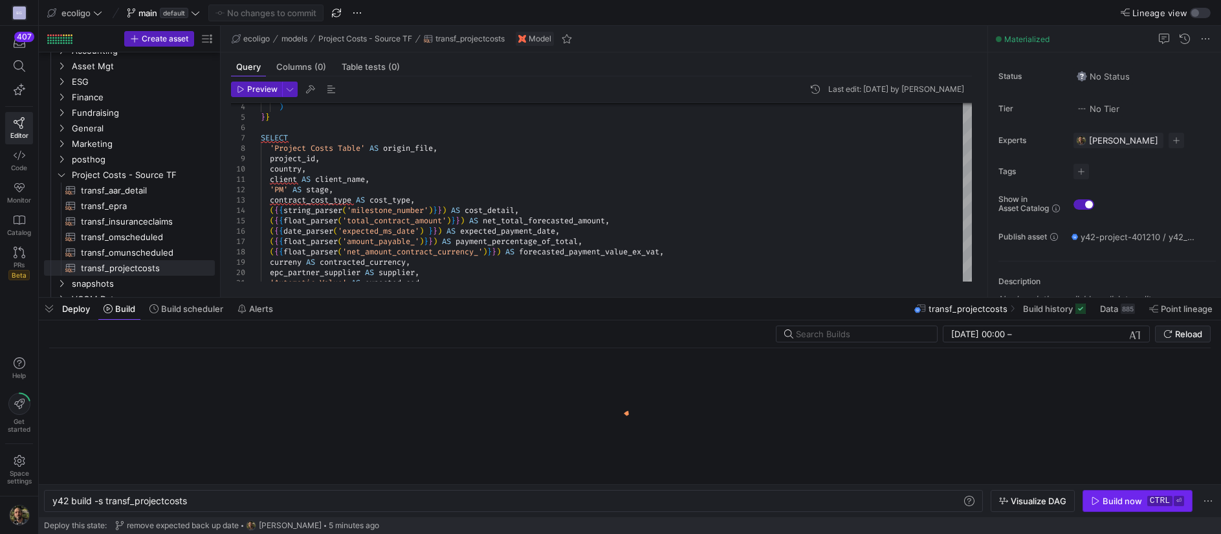
click at [1102, 507] on span "button" at bounding box center [1137, 501] width 109 height 21
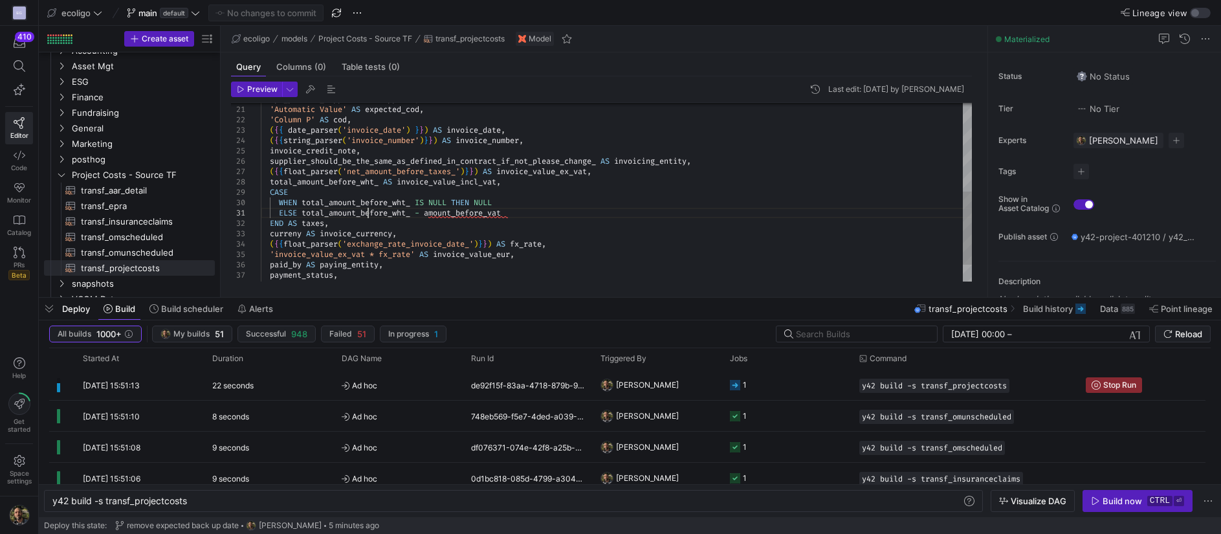
scroll to position [0, 1]
click at [369, 214] on div "'Automatic Value' AS expected_cod , 'Column P' AS cod , ( { { date_parser ( 'in…" at bounding box center [616, 104] width 711 height 435
click at [357, 214] on div "'Automatic Value' AS expected_cod , 'Column P' AS cod , ( { { date_parser ( 'in…" at bounding box center [616, 104] width 711 height 435
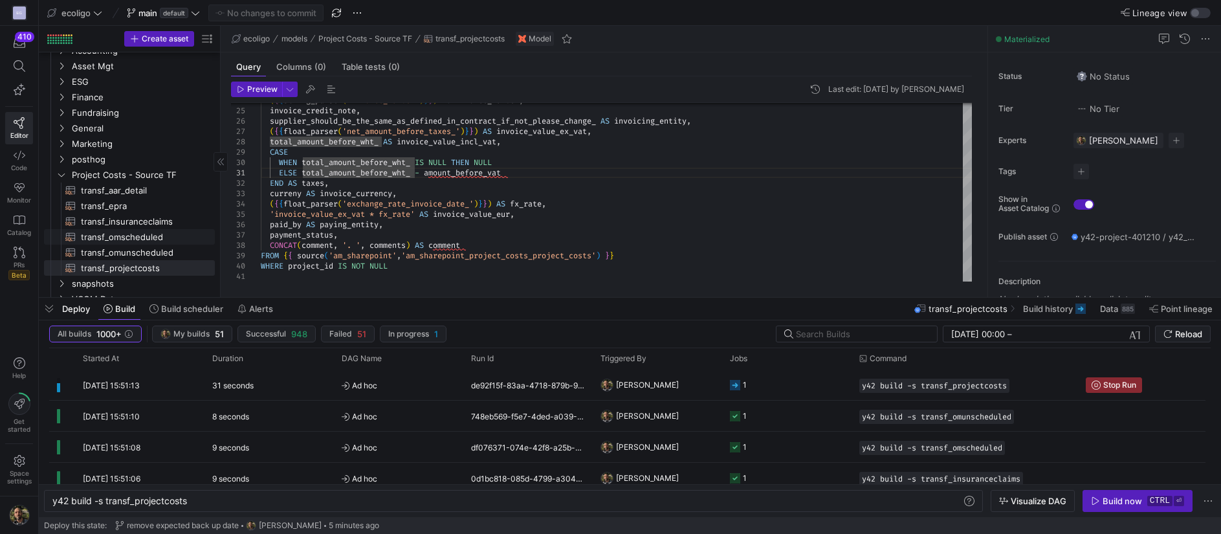
click at [132, 239] on span "transf_omscheduled​​​​​​​​​​" at bounding box center [140, 237] width 119 height 15
type textarea "{{ config( materialized='table', schema = 'schema_projectcosts' ) }} WITH cte_m…"
type textarea "y42 build -s transf_omscheduled"
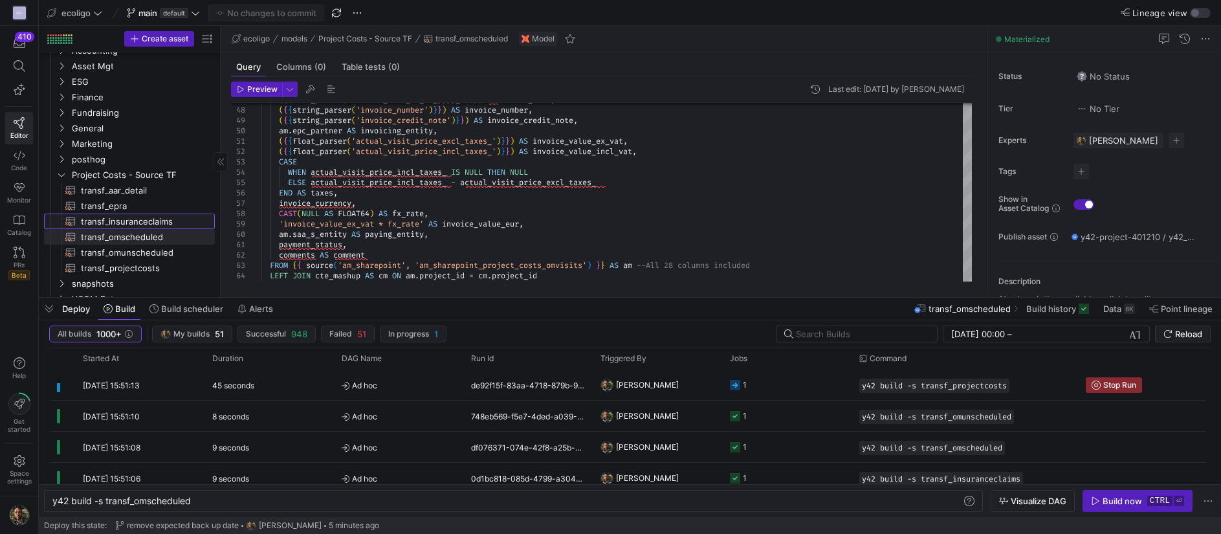
click at [133, 221] on span "transf_insuranceclaims​​​​​​​​​​" at bounding box center [140, 221] width 119 height 15
type textarea "{{ config( materialized='table', schema = 'schema_projectcosts' ) }} SELECT 'In…"
type textarea "y42 build -s transf_insuranceclaims"
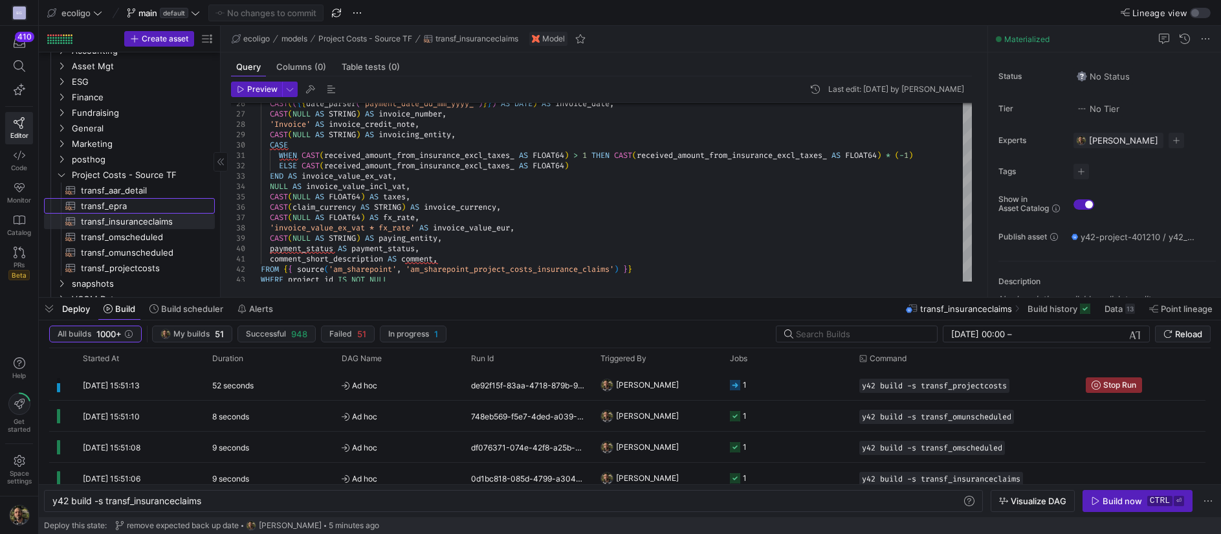
click at [111, 200] on span "transf_epra​​​​​​​​​​" at bounding box center [140, 206] width 119 height 15
type textarea "{{ config( materialized='table', schema = 'schema_projectcosts' ) }} SELECT 'EP…"
type textarea "y42 build -s transf_epra"
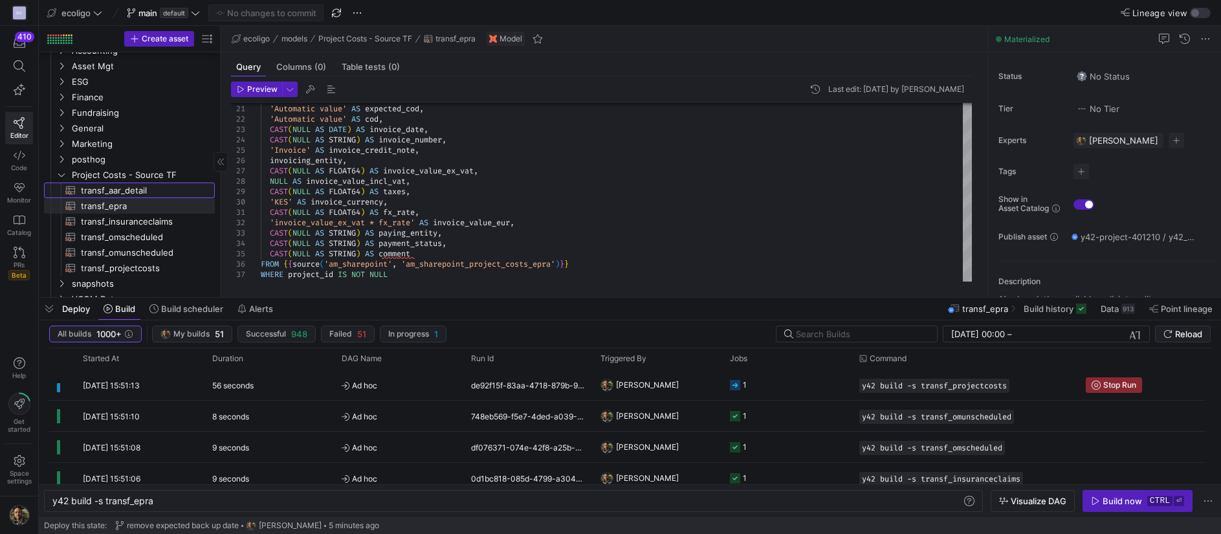
click at [115, 188] on span "transf_aar_detail​​​​​​​​​​" at bounding box center [140, 190] width 119 height 15
type textarea "{{ config( materialized='table', schema = 'schema_projectcosts' ) }} SELECT 'AA…"
type textarea "y42 build -s transf_aar_detail"
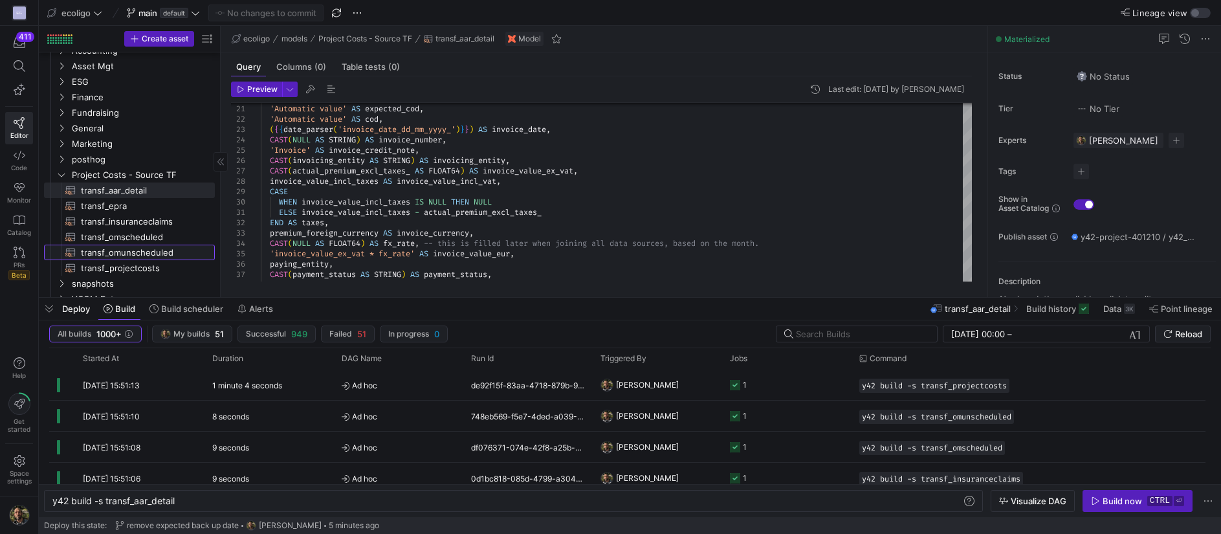
click at [112, 247] on span "transf_omunscheduled​​​​​​​​​​" at bounding box center [140, 252] width 119 height 15
type textarea "{{ config( materialized='table', schema = 'schema_projectcosts' ) }} SELECT 'Un…"
type textarea "y42 build -s transf_omunscheduled"
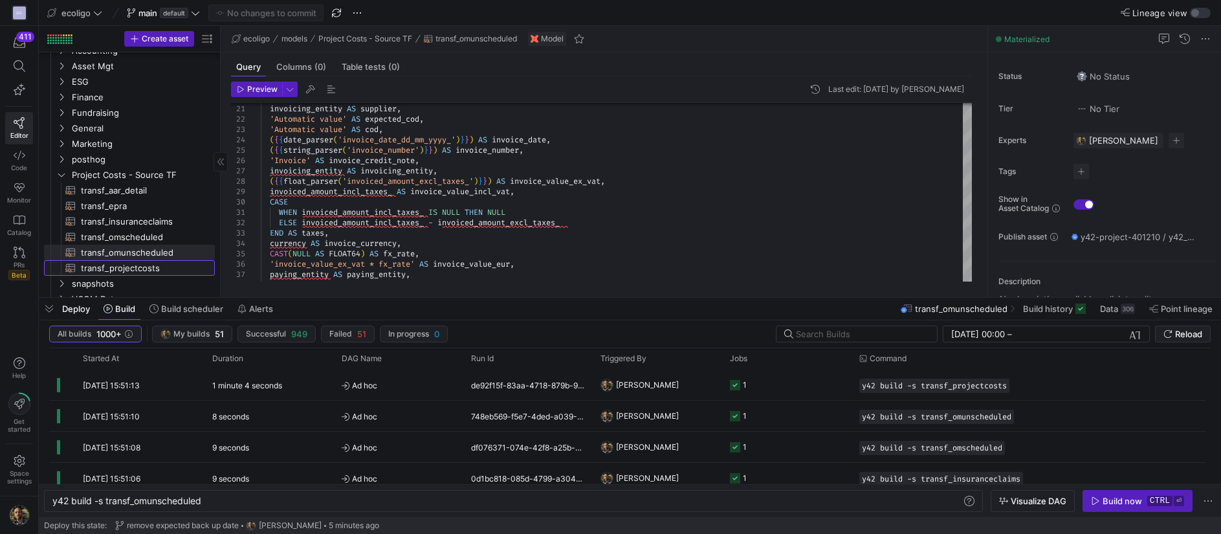
click at [124, 269] on span "transf_projectcosts​​​​​​​​​​" at bounding box center [140, 268] width 119 height 15
type textarea "{{ config( materialized='table', schema = 'schema_projectcosts' ) }} SELECT 'Pr…"
type textarea "y42 build -s transf_projectcosts"
